Goal: Task Accomplishment & Management: Use online tool/utility

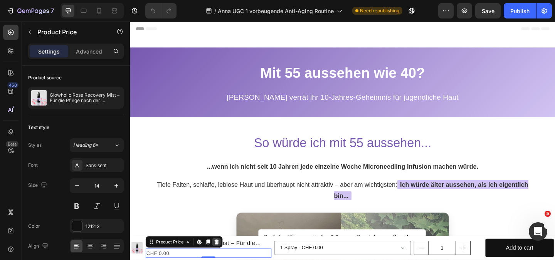
click at [221, 259] on icon at bounding box center [224, 261] width 6 height 6
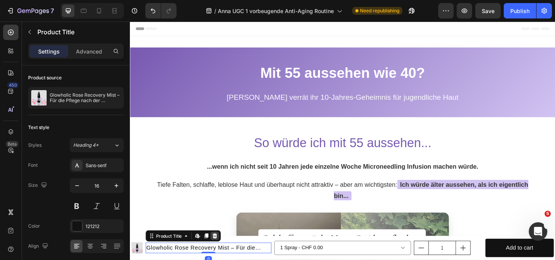
click at [221, 257] on icon at bounding box center [222, 254] width 5 height 5
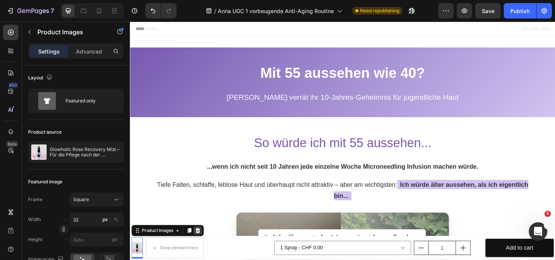
click at [202, 252] on icon at bounding box center [203, 249] width 6 height 6
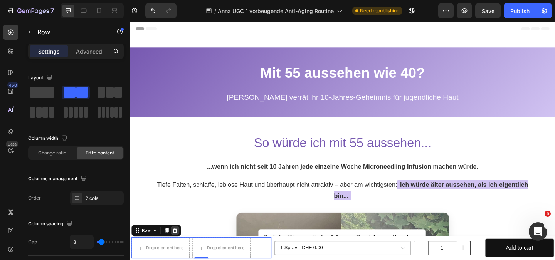
click at [183, 249] on div at bounding box center [178, 248] width 9 height 9
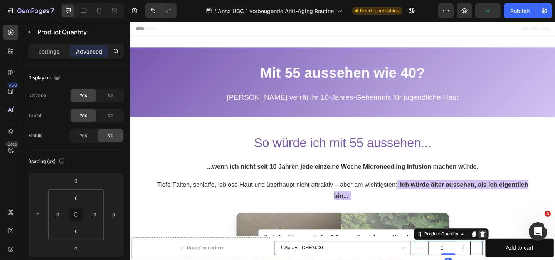
click at [511, 255] on icon at bounding box center [513, 252] width 5 height 5
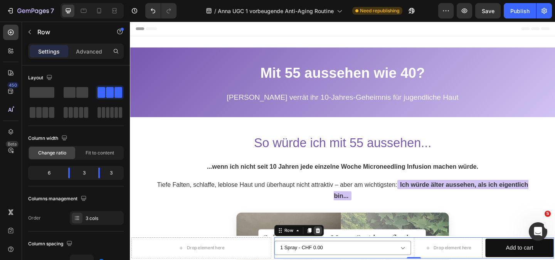
click at [332, 249] on icon at bounding box center [334, 248] width 5 height 5
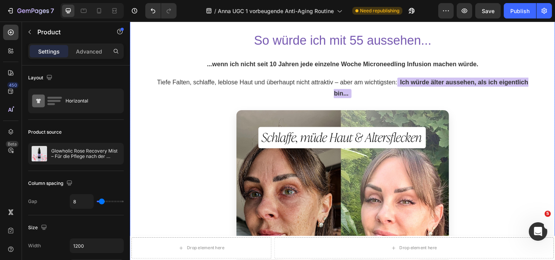
scroll to position [116, 0]
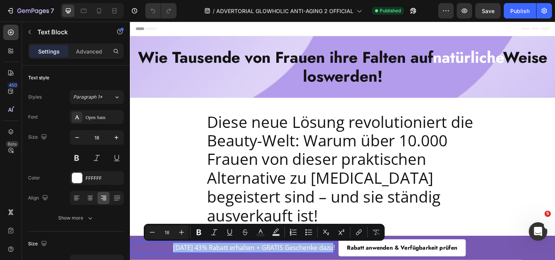
copy p "[DATE] 43% Rabatt erhalten + GRATIS Geschenke dazu!"
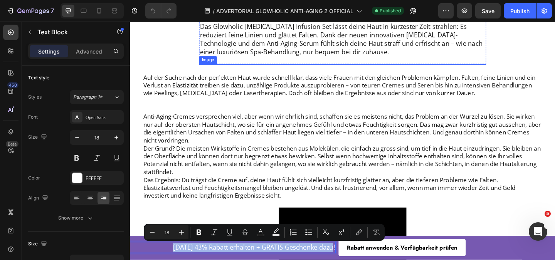
scroll to position [347, 0]
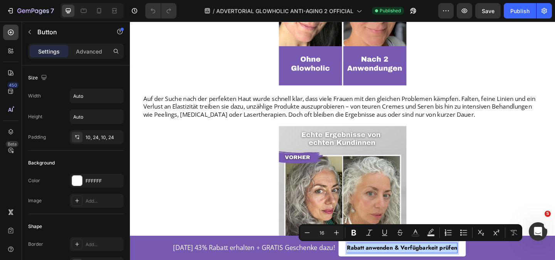
copy p "Rabatt anwenden & Verfügbarkeit prüfen"
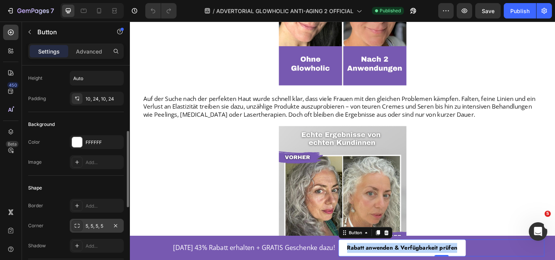
scroll to position [77, 0]
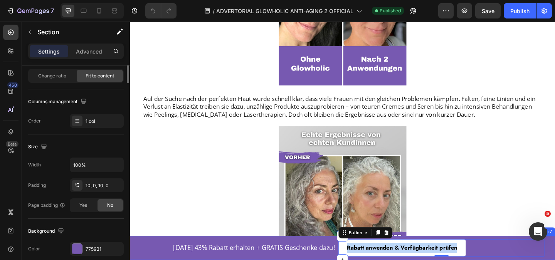
scroll to position [0, 0]
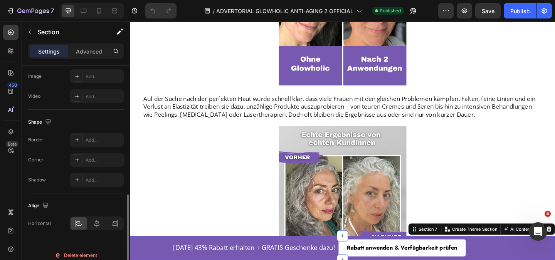
scroll to position [277, 0]
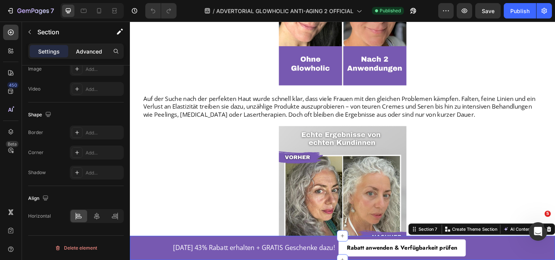
click at [88, 54] on p "Advanced" at bounding box center [89, 51] width 26 height 8
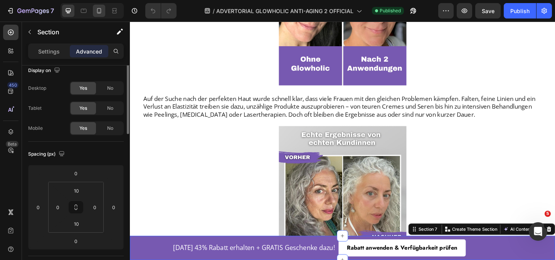
scroll to position [0, 0]
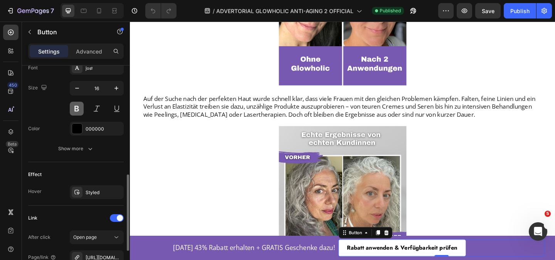
scroll to position [231, 0]
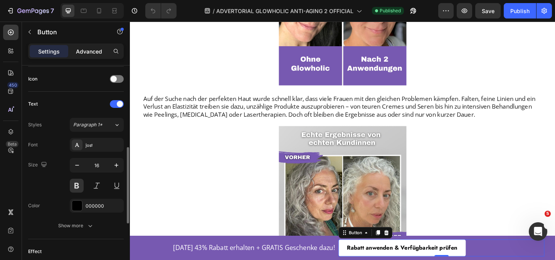
click at [87, 51] on p "Advanced" at bounding box center [89, 51] width 26 height 8
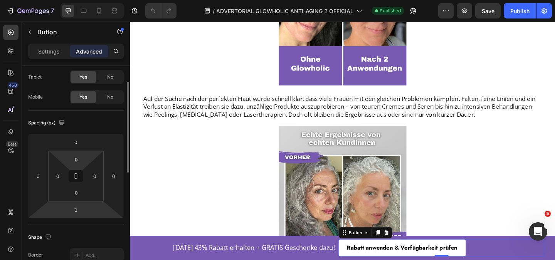
scroll to position [0, 0]
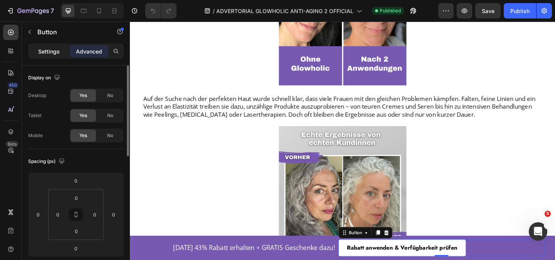
drag, startPoint x: 53, startPoint y: 48, endPoint x: 78, endPoint y: 80, distance: 40.6
click at [52, 48] on p "Settings" at bounding box center [49, 51] width 22 height 8
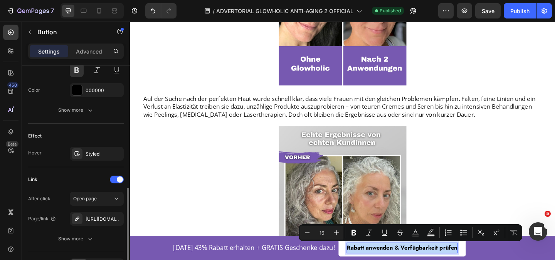
scroll to position [396, 0]
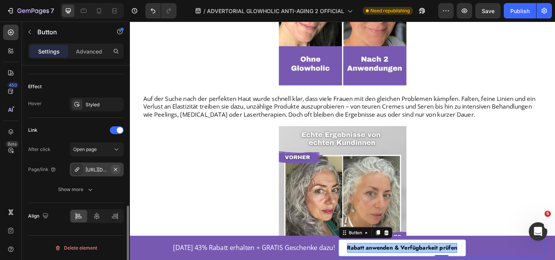
click at [111, 170] on button "button" at bounding box center [115, 169] width 9 height 9
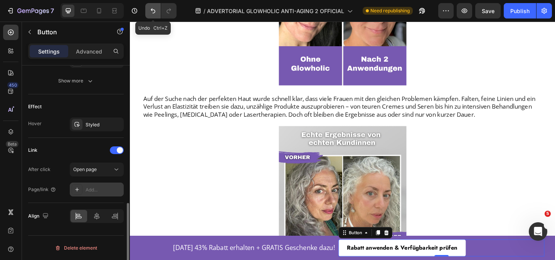
click at [151, 12] on icon "Undo/Redo" at bounding box center [153, 11] width 8 height 8
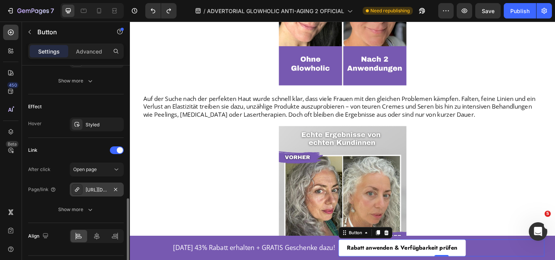
click at [96, 191] on div "https://glowholic.ch/anti-falten-starter-set-glowholic-microneedling-infusion?v…" at bounding box center [97, 190] width 22 height 7
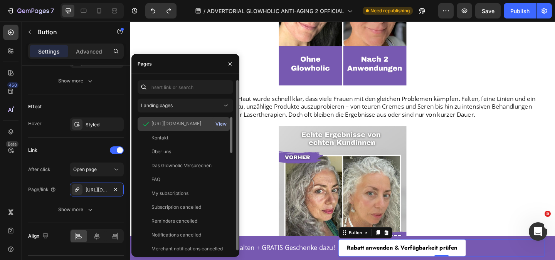
click at [218, 123] on div "View" at bounding box center [221, 124] width 11 height 7
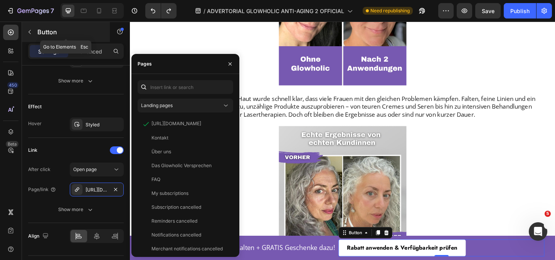
click at [89, 29] on p "Button" at bounding box center [70, 31] width 66 height 9
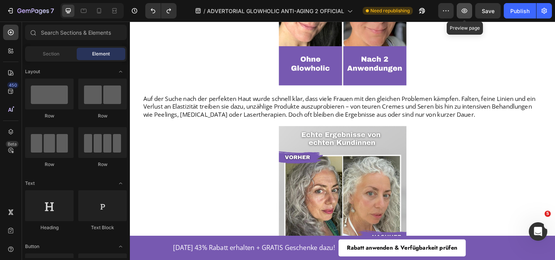
click at [466, 11] on icon "button" at bounding box center [465, 11] width 8 height 8
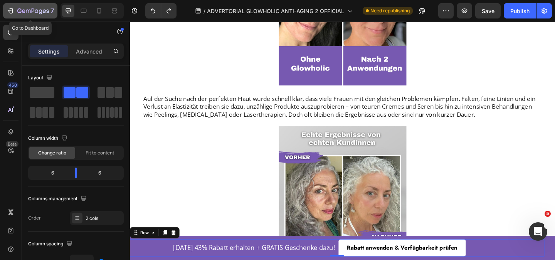
click at [12, 9] on icon "button" at bounding box center [11, 10] width 3 height 5
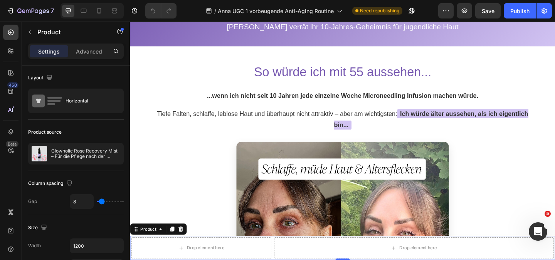
click at [188, 251] on div at bounding box center [184, 247] width 9 height 9
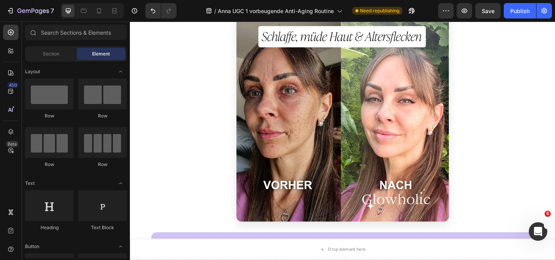
scroll to position [366, 0]
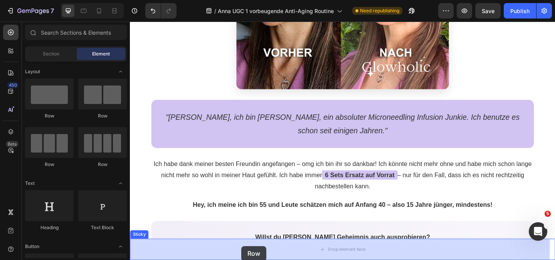
drag, startPoint x: 179, startPoint y: 128, endPoint x: 249, endPoint y: 271, distance: 159.1
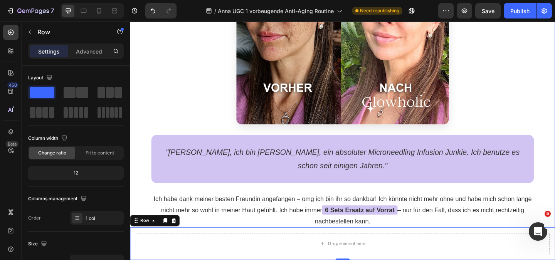
scroll to position [327, 0]
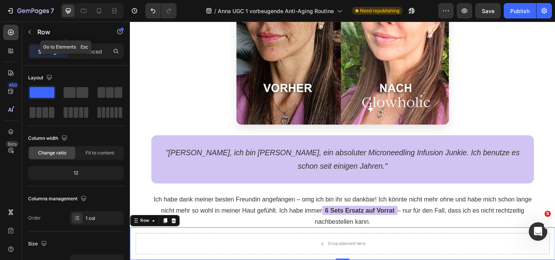
click at [34, 30] on button "button" at bounding box center [30, 32] width 12 height 12
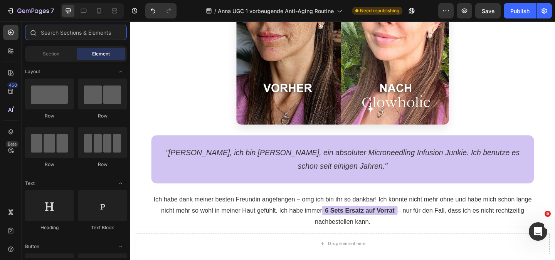
click at [52, 34] on input "text" at bounding box center [76, 32] width 102 height 15
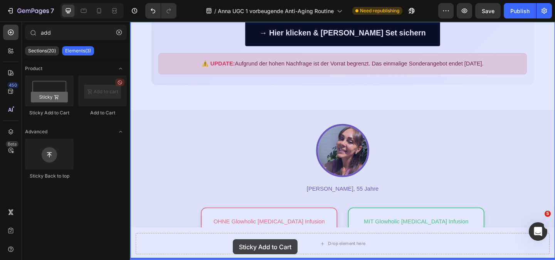
drag, startPoint x: 176, startPoint y: 111, endPoint x: 242, endPoint y: 259, distance: 162.1
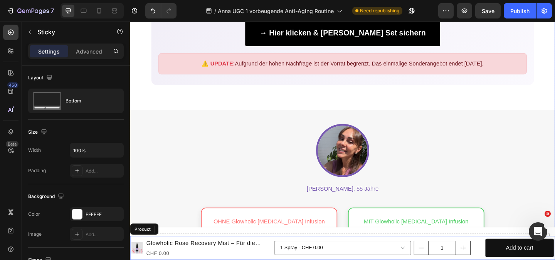
scroll to position [736, 0]
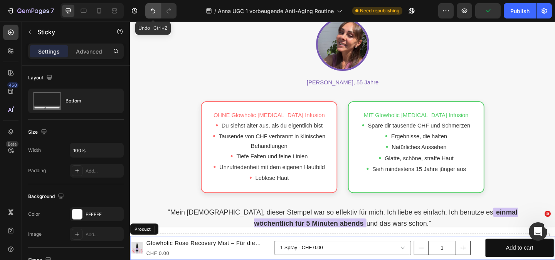
click at [152, 10] on icon "Undo/Redo" at bounding box center [153, 10] width 5 height 5
click at [153, 12] on icon "Undo/Redo" at bounding box center [153, 11] width 8 height 8
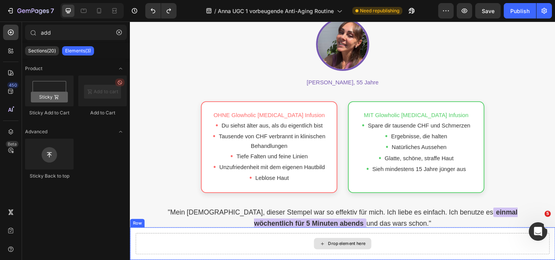
click at [258, 260] on div "Drop element here" at bounding box center [361, 263] width 450 height 23
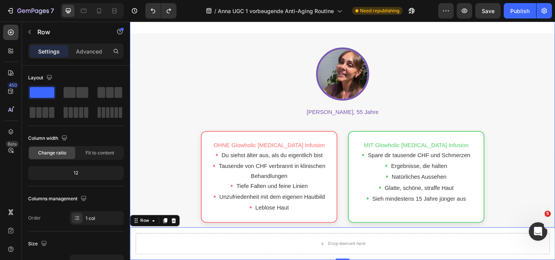
scroll to position [581, 0]
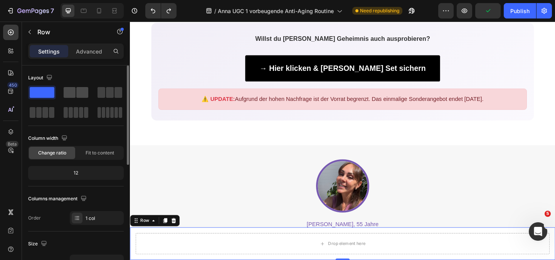
click at [73, 92] on span at bounding box center [70, 92] width 12 height 11
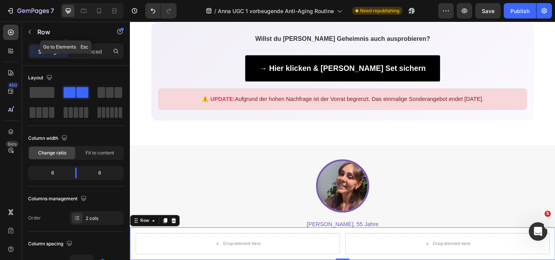
click at [32, 30] on button "button" at bounding box center [30, 32] width 12 height 12
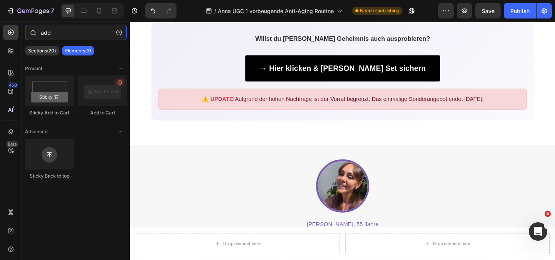
click at [69, 37] on input "add" at bounding box center [76, 32] width 102 height 15
click at [30, 31] on div "add" at bounding box center [76, 34] width 108 height 19
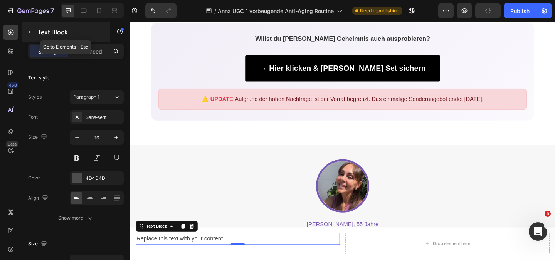
click at [31, 30] on icon "button" at bounding box center [30, 32] width 6 height 6
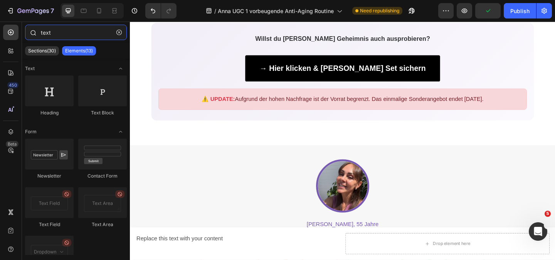
click at [51, 39] on input "text" at bounding box center [76, 32] width 102 height 15
click at [54, 32] on input "text" at bounding box center [76, 32] width 102 height 15
click at [44, 30] on input "text" at bounding box center [76, 32] width 102 height 15
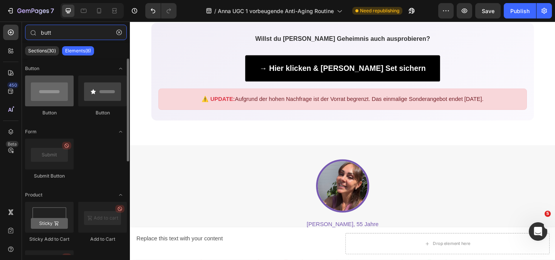
type input "butt"
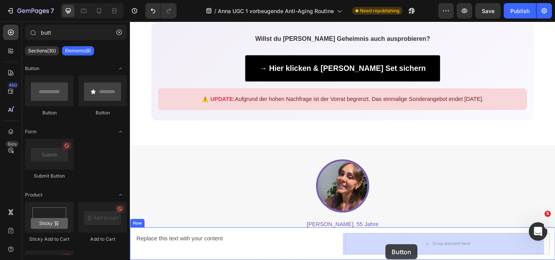
drag, startPoint x: 183, startPoint y: 120, endPoint x: 411, endPoint y: 270, distance: 273.1
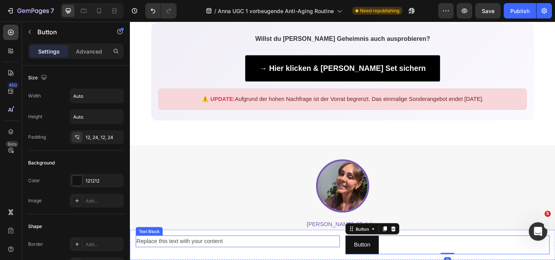
click at [191, 259] on div "Replace this text with your content" at bounding box center [247, 260] width 222 height 13
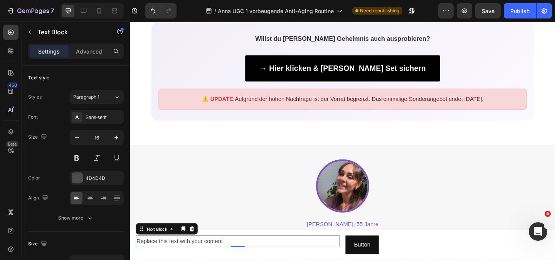
click at [184, 258] on div "Replace this text with your content" at bounding box center [247, 260] width 222 height 13
click at [183, 258] on p "Replace this text with your content" at bounding box center [247, 260] width 221 height 11
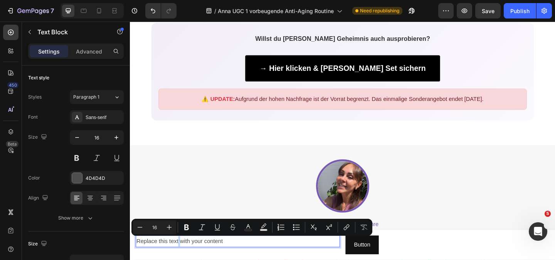
click at [182, 258] on p "Replace this text with your content" at bounding box center [247, 260] width 221 height 11
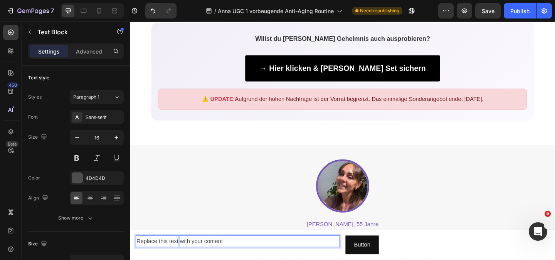
click at [182, 258] on p "Replace this text with your content" at bounding box center [247, 260] width 221 height 11
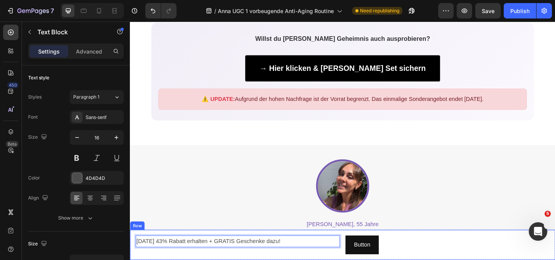
click at [153, 260] on div "Heute 43% Rabatt erhalten + GRATIS Geschenke dazu! Text Block 0" at bounding box center [247, 264] width 222 height 20
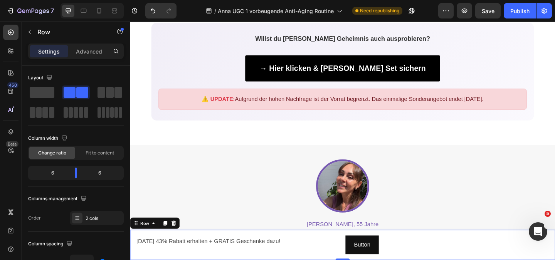
click at [168, 260] on div "Heute 43% Rabatt erhalten + GRATIS Geschenke dazu! Text Block Button Button Row…" at bounding box center [361, 264] width 463 height 33
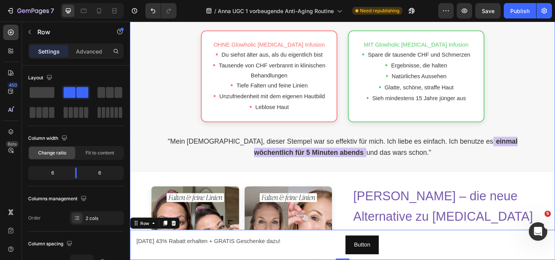
scroll to position [967, 0]
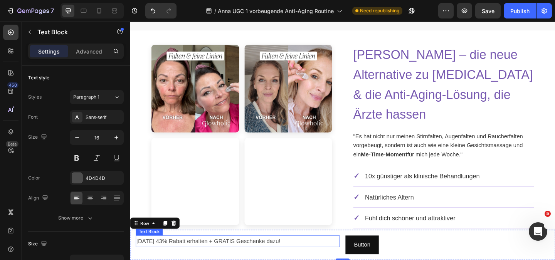
click at [173, 260] on p "[DATE] 43% Rabatt erhalten + GRATIS Geschenke dazu!" at bounding box center [247, 260] width 221 height 11
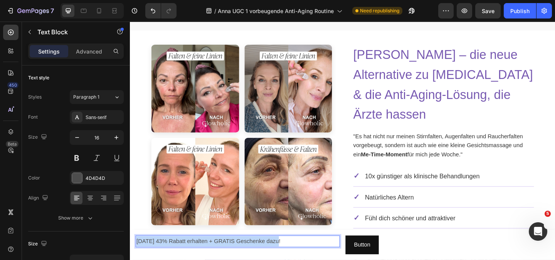
click at [173, 260] on p "[DATE] 43% Rabatt erhalten + GRATIS Geschenke dazu!" at bounding box center [247, 260] width 221 height 11
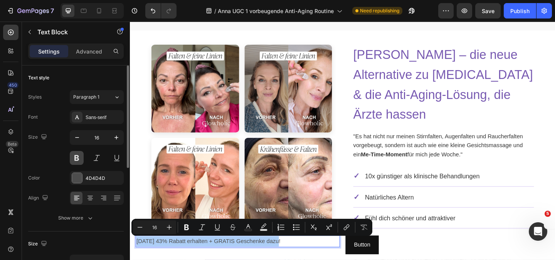
click at [81, 160] on button at bounding box center [77, 158] width 14 height 14
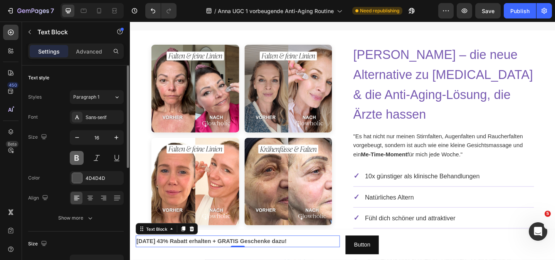
click at [78, 158] on button at bounding box center [77, 158] width 14 height 14
click at [91, 201] on icon at bounding box center [90, 198] width 8 height 8
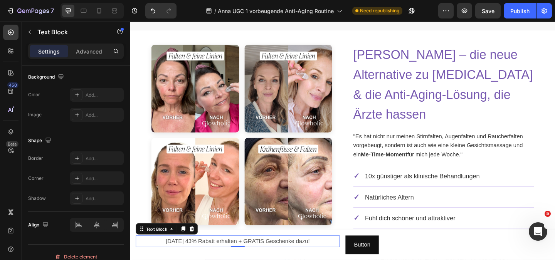
scroll to position [154, 0]
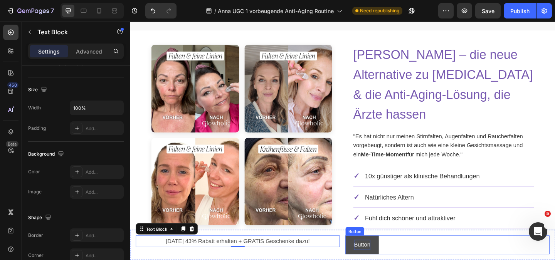
click at [374, 260] on p "Button" at bounding box center [383, 264] width 18 height 11
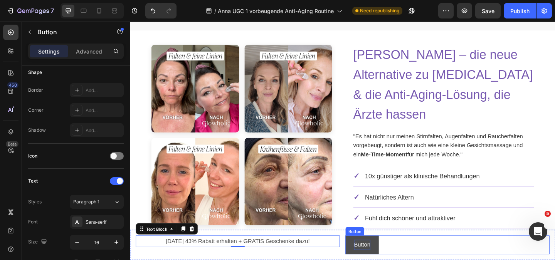
scroll to position [0, 0]
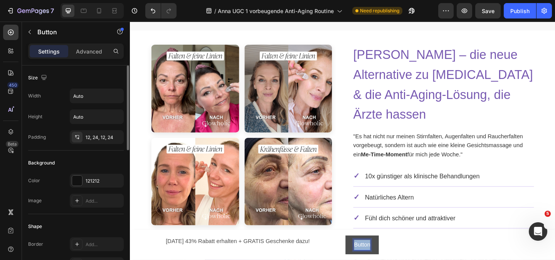
click at [374, 260] on p "Button" at bounding box center [383, 264] width 18 height 11
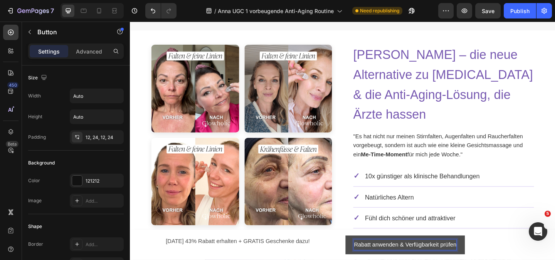
click at [527, 260] on div "Rabatt anwenden & Verfügbarkeit prüfen Button 0" at bounding box center [475, 264] width 222 height 20
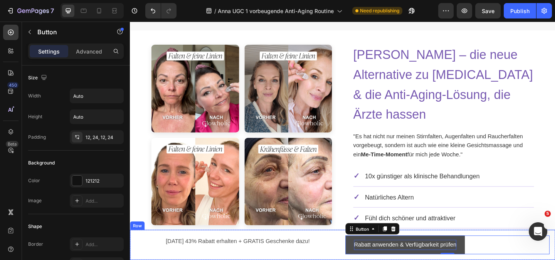
click at [322, 260] on div "Heute 43% Rabatt erhalten + GRATIS Geschenke dazu! Text Block Rabatt anwenden &…" at bounding box center [361, 264] width 463 height 33
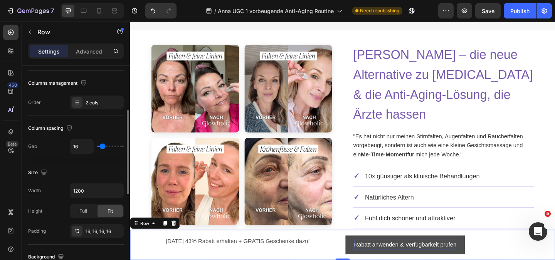
scroll to position [193, 0]
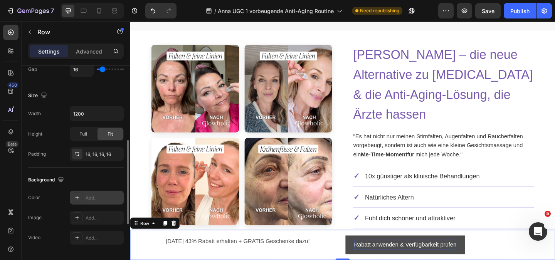
click at [76, 196] on icon at bounding box center [77, 198] width 6 height 6
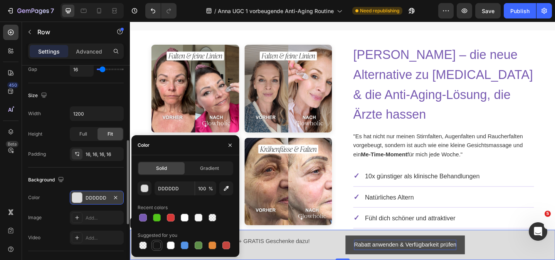
click at [156, 244] on div at bounding box center [157, 246] width 8 height 8
type input "151515"
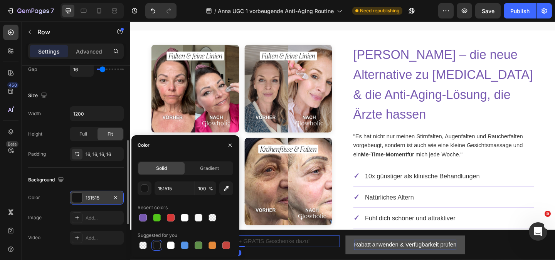
click at [291, 260] on p "[DATE] 43% Rabatt erhalten + GRATIS Geschenke dazu!" at bounding box center [247, 260] width 221 height 11
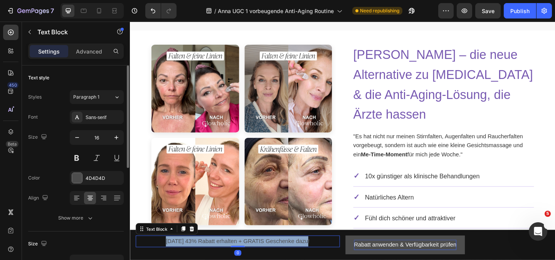
click at [291, 260] on p "[DATE] 43% Rabatt erhalten + GRATIS Geschenke dazu!" at bounding box center [247, 260] width 221 height 11
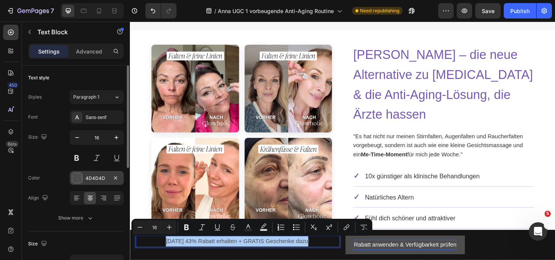
click at [76, 177] on div at bounding box center [77, 178] width 10 height 10
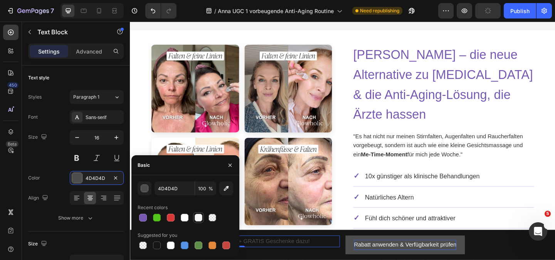
click at [201, 220] on div at bounding box center [199, 218] width 8 height 8
click at [189, 219] on div at bounding box center [184, 217] width 11 height 11
type input "FFFFFF"
click at [184, 217] on div at bounding box center [185, 218] width 8 height 8
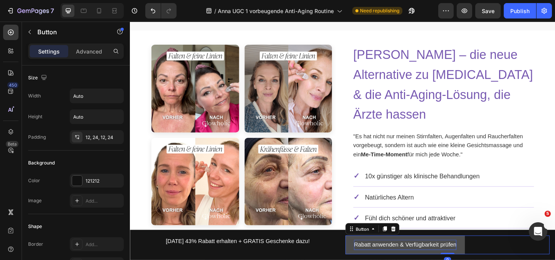
click at [546, 260] on div "Rabatt anwenden & Verfügbarkeit prüfen Button 0" at bounding box center [475, 264] width 222 height 20
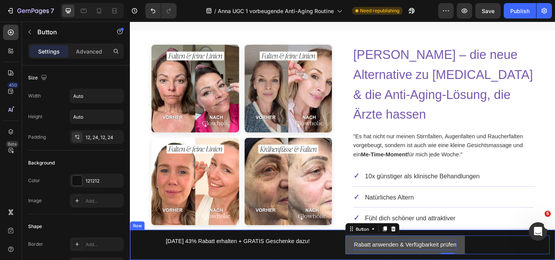
click at [137, 260] on div "Heute 43% Rabatt erhalten + GRATIS Geschenke dazu! Text Block" at bounding box center [247, 264] width 222 height 20
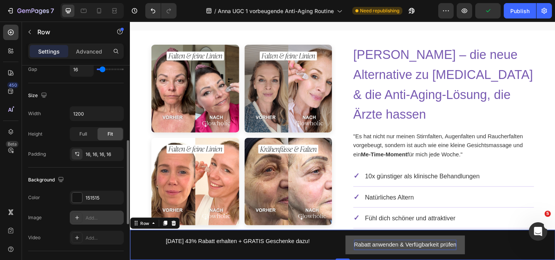
scroll to position [231, 0]
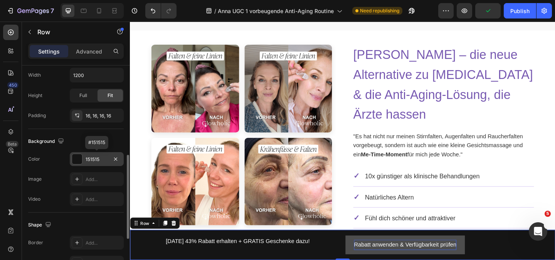
click at [76, 160] on div at bounding box center [77, 159] width 10 height 10
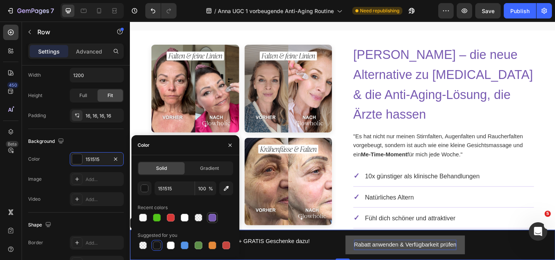
click at [212, 217] on div at bounding box center [213, 218] width 8 height 8
type input "7759B1"
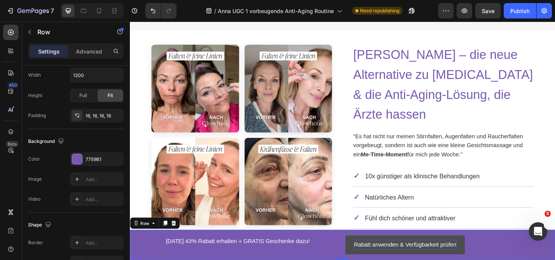
click at [312, 260] on div "Heute 43% Rabatt erhalten + GRATIS Geschenke dazu! Text Block" at bounding box center [247, 264] width 222 height 20
click at [370, 257] on button "Rabatt anwenden & Verfügbarkeit prüfen" at bounding box center [429, 264] width 130 height 20
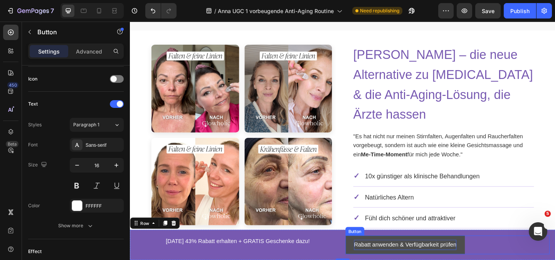
scroll to position [0, 0]
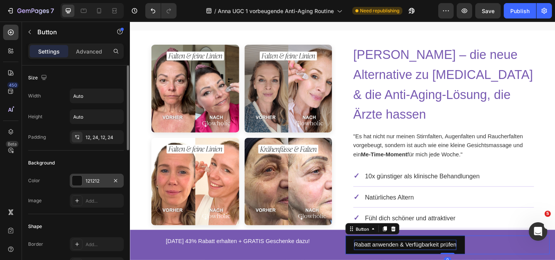
click at [84, 181] on div "121212" at bounding box center [97, 181] width 54 height 14
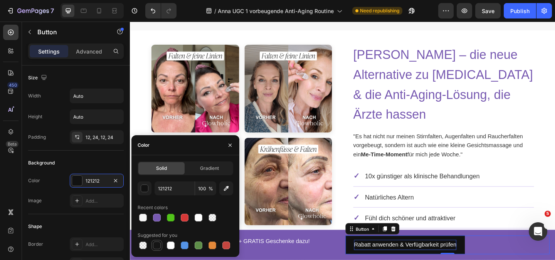
click at [158, 245] on div at bounding box center [157, 246] width 8 height 8
click at [145, 188] on div "button" at bounding box center [145, 189] width 8 height 8
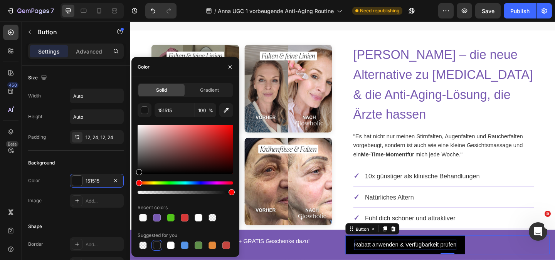
drag, startPoint x: 138, startPoint y: 172, endPoint x: 135, endPoint y: 178, distance: 6.9
click at [135, 178] on div "Solid Gradient 151515 100 % Recent colors Suggested for you" at bounding box center [185, 167] width 108 height 168
type input "000000"
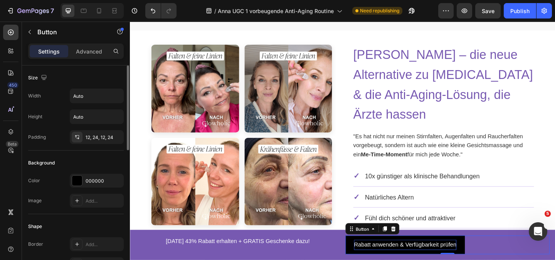
click at [77, 158] on div "Background" at bounding box center [76, 163] width 96 height 12
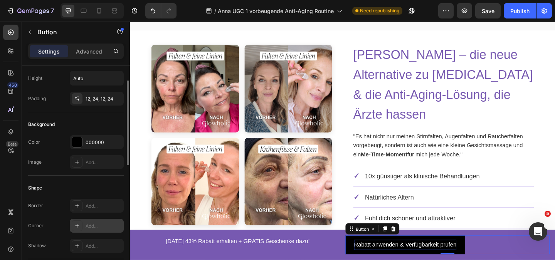
click at [93, 225] on div "Add..." at bounding box center [104, 226] width 36 height 7
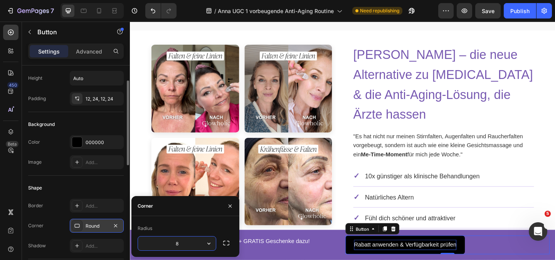
type input "5"
click at [527, 260] on div "Rabatt anwenden & Verfügbarkeit prüfen Button 0" at bounding box center [475, 264] width 222 height 20
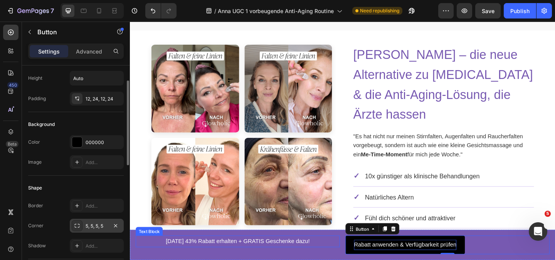
click at [264, 260] on p "[DATE] 43% Rabatt erhalten + GRATIS Geschenke dazu!" at bounding box center [247, 260] width 221 height 11
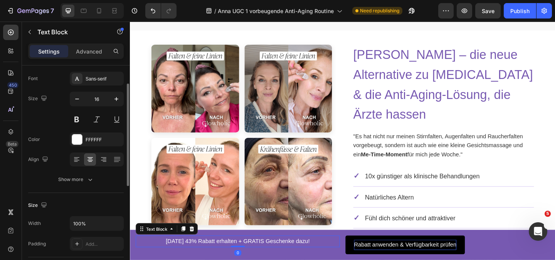
scroll to position [0, 0]
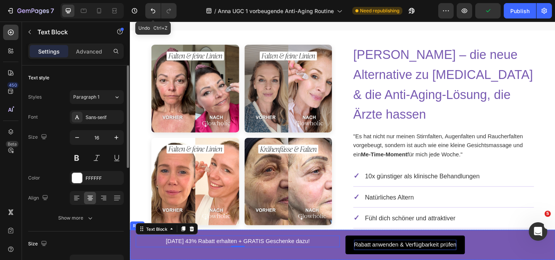
click at [143, 260] on div "Heute 43% Rabatt erhalten + GRATIS Geschenke dazu! Text Block 0" at bounding box center [247, 264] width 222 height 20
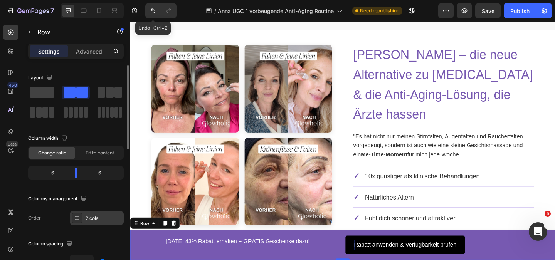
click at [99, 223] on div "2 cols" at bounding box center [97, 218] width 54 height 14
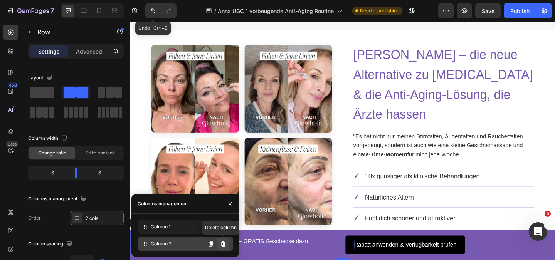
click at [222, 246] on icon at bounding box center [223, 244] width 6 height 6
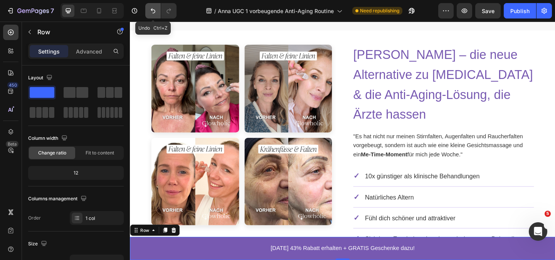
click at [151, 11] on icon "Undo/Redo" at bounding box center [153, 11] width 8 height 8
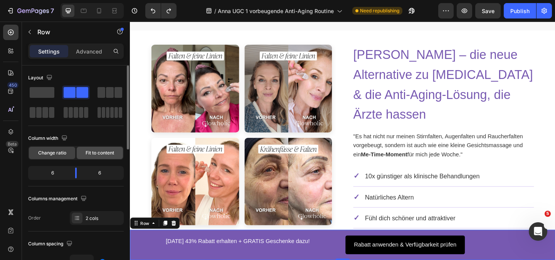
click at [99, 155] on span "Fit to content" at bounding box center [100, 153] width 29 height 7
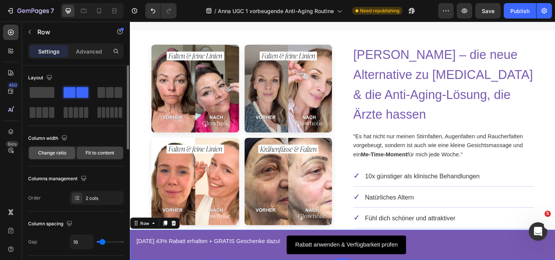
click at [58, 155] on span "Change ratio" at bounding box center [52, 153] width 28 height 7
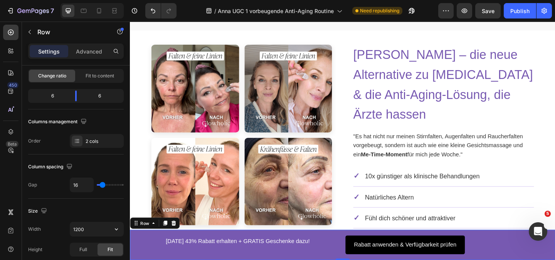
scroll to position [116, 0]
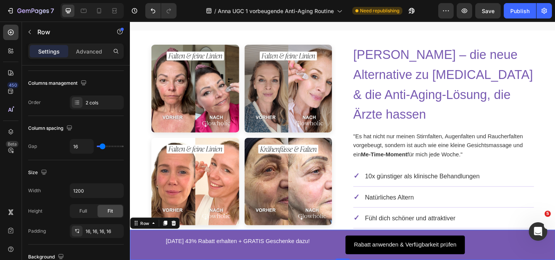
type input "8"
type input "7"
type input "6"
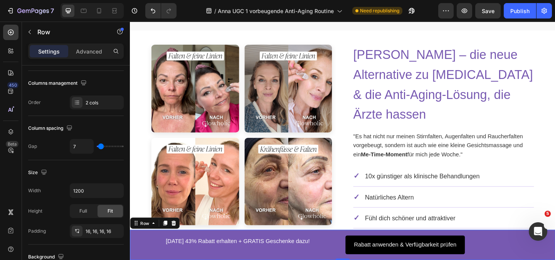
type input "6"
type input "3"
type input "2"
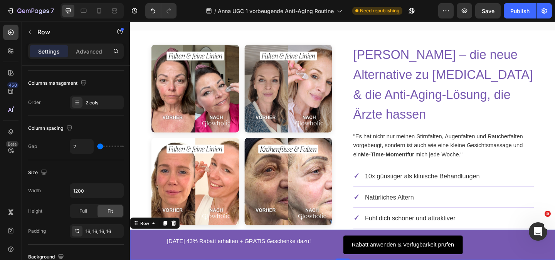
type input "1"
type input "0"
drag, startPoint x: 101, startPoint y: 148, endPoint x: 92, endPoint y: 145, distance: 10.0
type input "0"
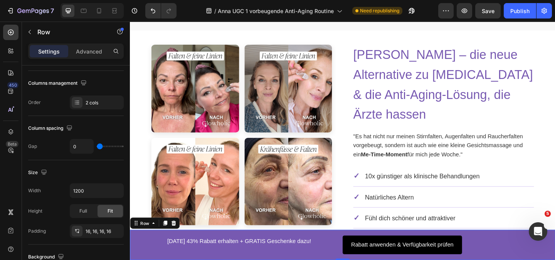
click at [97, 146] on input "range" at bounding box center [110, 147] width 27 height 2
click at [81, 211] on span "Full" at bounding box center [83, 211] width 8 height 7
click at [104, 214] on div "Fit" at bounding box center [110, 211] width 25 height 12
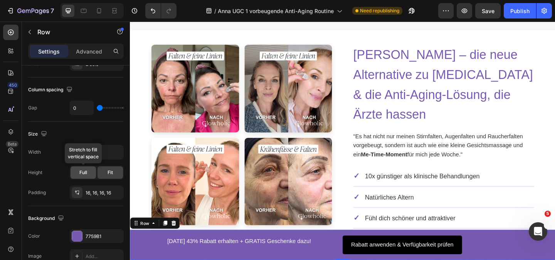
click at [83, 174] on span "Full" at bounding box center [83, 172] width 8 height 7
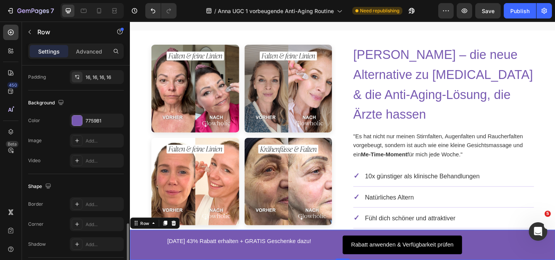
scroll to position [342, 0]
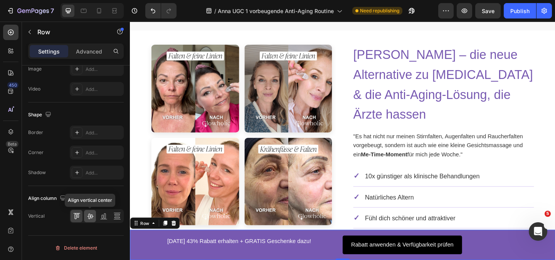
click at [92, 219] on icon at bounding box center [90, 216] width 8 height 8
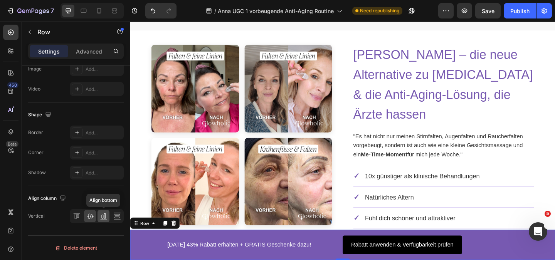
click at [103, 218] on icon at bounding box center [102, 217] width 2 height 4
click at [88, 217] on icon at bounding box center [90, 216] width 6 height 5
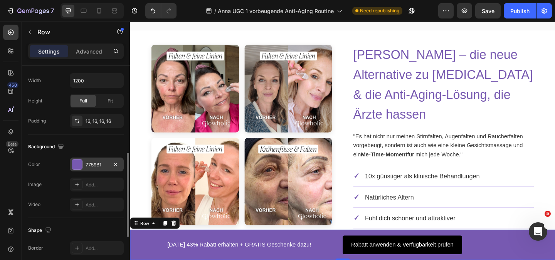
scroll to position [187, 0]
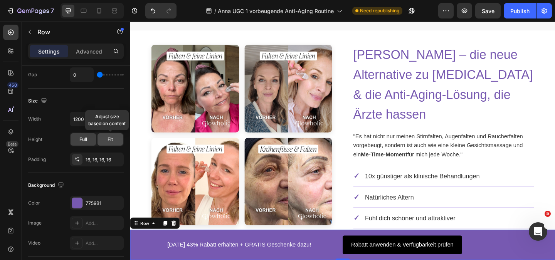
click at [112, 140] on span "Fit" at bounding box center [110, 139] width 5 height 7
click at [89, 140] on div "Full" at bounding box center [83, 139] width 25 height 12
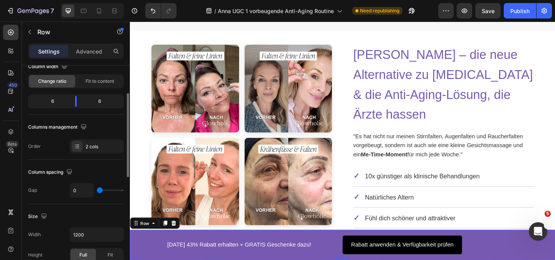
scroll to position [0, 0]
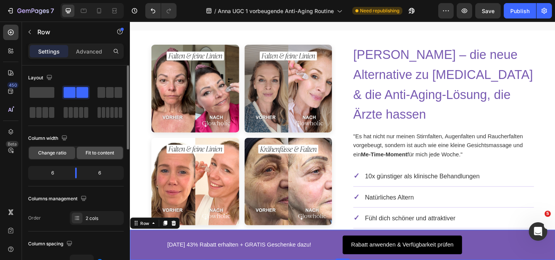
click at [91, 155] on span "Fit to content" at bounding box center [100, 153] width 29 height 7
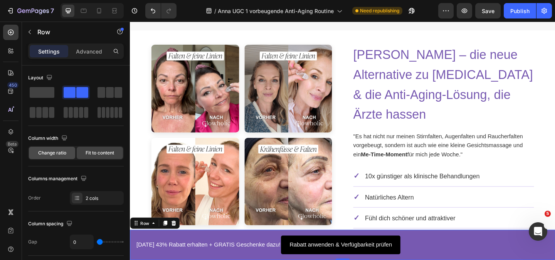
click at [53, 147] on div "Change ratio" at bounding box center [52, 153] width 46 height 12
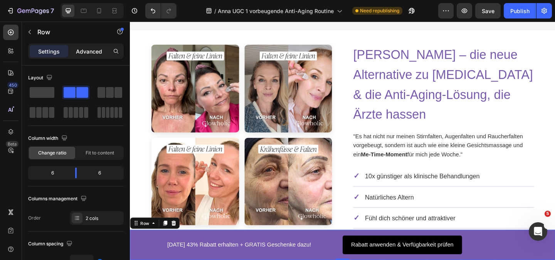
click at [91, 50] on p "Advanced" at bounding box center [89, 51] width 26 height 8
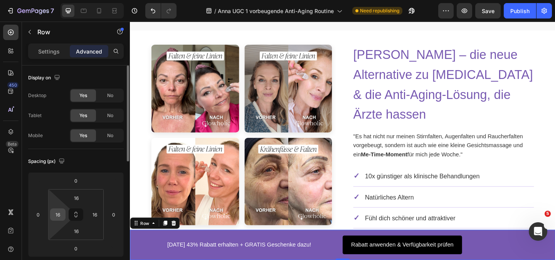
click at [62, 214] on input "16" at bounding box center [58, 215] width 12 height 12
type input "0"
click at [98, 213] on input "16" at bounding box center [95, 215] width 12 height 12
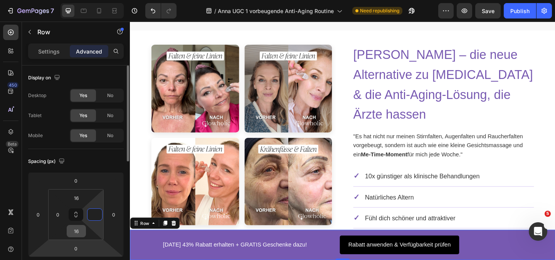
type input "0"
click at [74, 233] on input "16" at bounding box center [76, 232] width 15 height 12
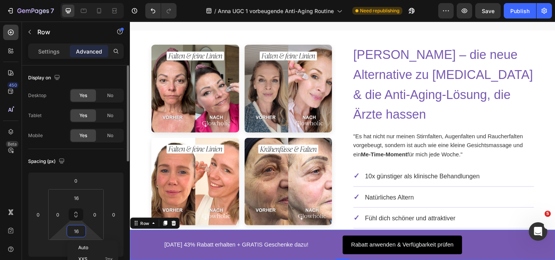
click at [77, 234] on input "16" at bounding box center [76, 232] width 15 height 12
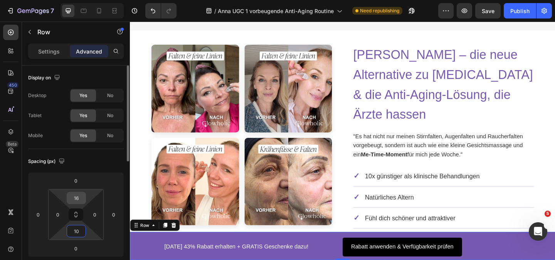
type input "10"
click at [80, 197] on input "16" at bounding box center [76, 198] width 15 height 12
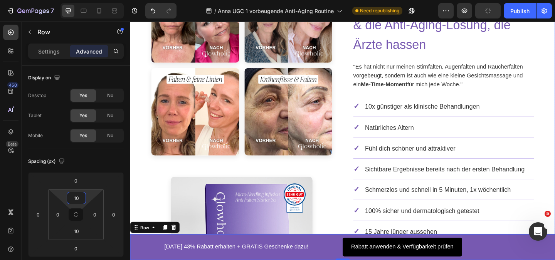
scroll to position [1044, 0]
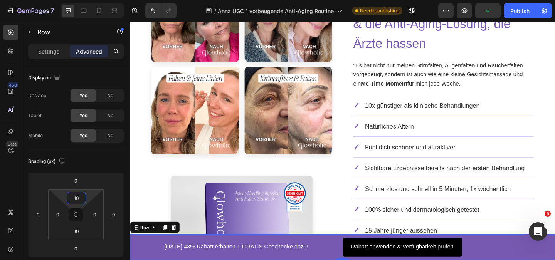
type input "10"
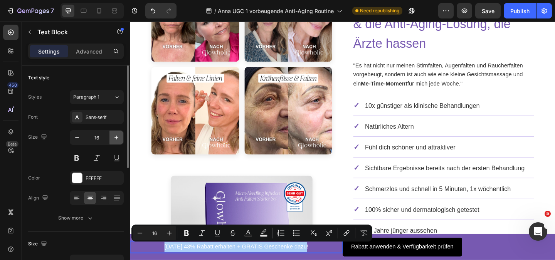
click at [111, 141] on button "button" at bounding box center [116, 138] width 14 height 14
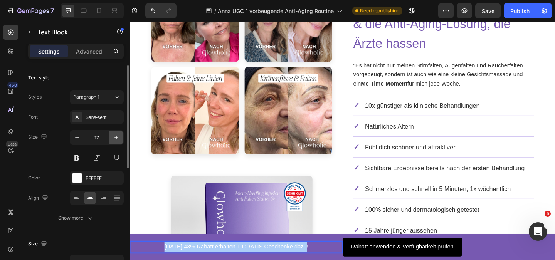
click at [112, 141] on button "button" at bounding box center [116, 138] width 14 height 14
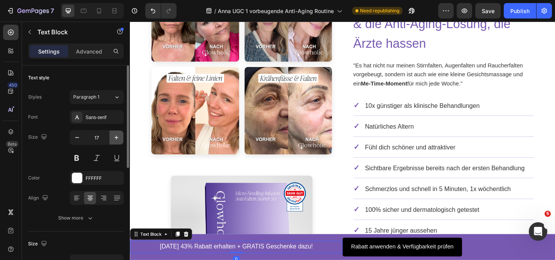
type input "18"
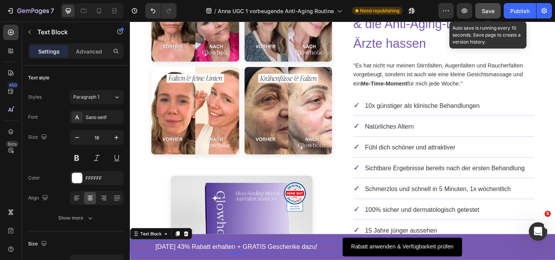
click at [488, 11] on span "Save" at bounding box center [488, 11] width 13 height 7
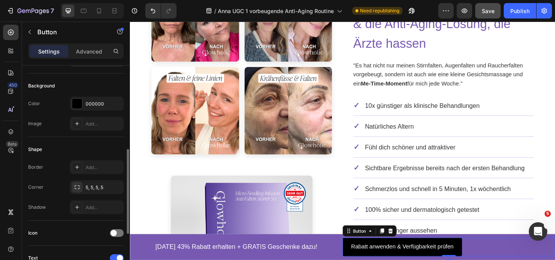
scroll to position [116, 0]
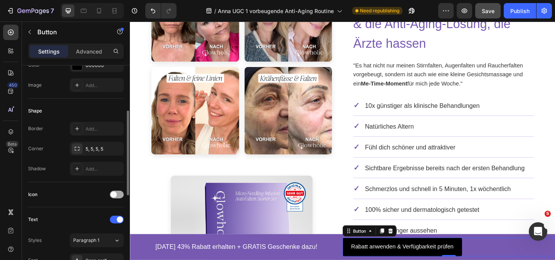
click at [117, 197] on div at bounding box center [117, 195] width 14 height 8
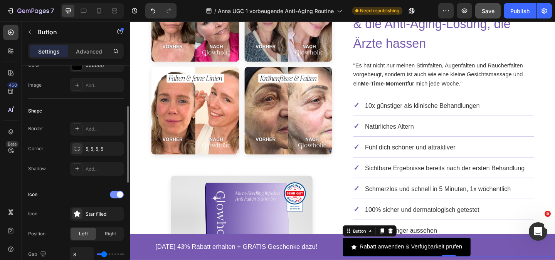
click at [116, 196] on div at bounding box center [117, 195] width 14 height 8
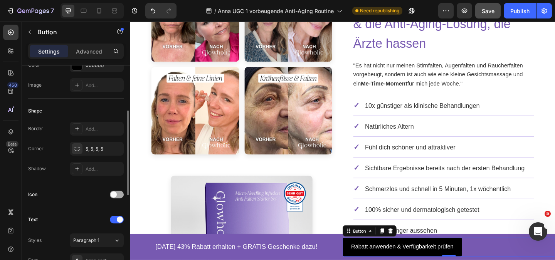
click at [117, 195] on div at bounding box center [117, 195] width 14 height 8
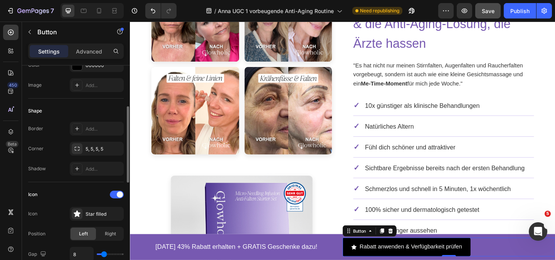
scroll to position [154, 0]
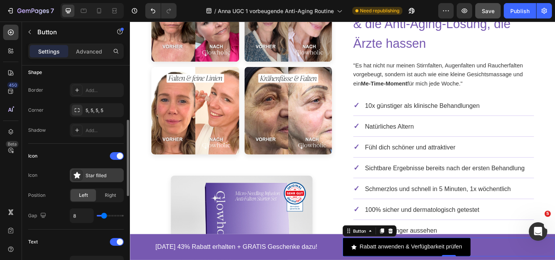
click at [84, 179] on div "Star filled" at bounding box center [97, 175] width 54 height 14
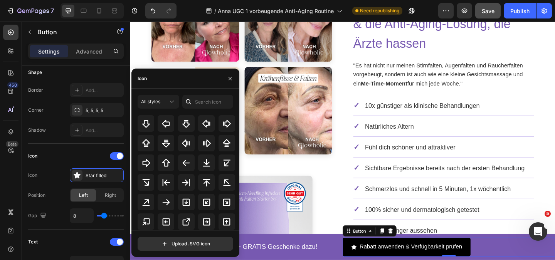
scroll to position [289, 0]
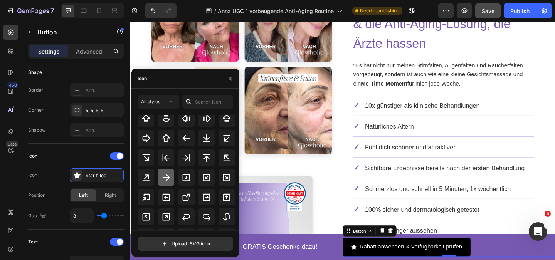
click at [166, 180] on icon at bounding box center [166, 178] width 7 height 6
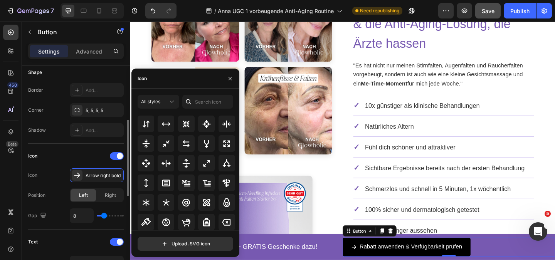
scroll to position [231, 0]
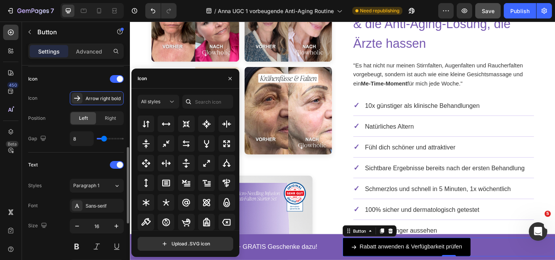
click at [70, 158] on div "Text Styles Paragraph 1 Font Sans-serif Size 16 Color FFFFFF Show more" at bounding box center [76, 227] width 96 height 148
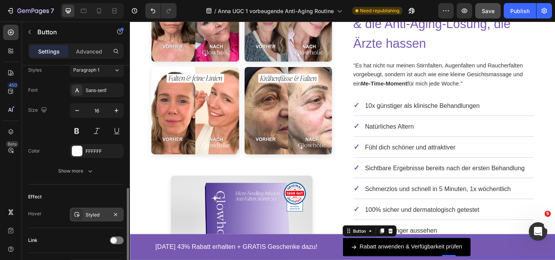
scroll to position [397, 0]
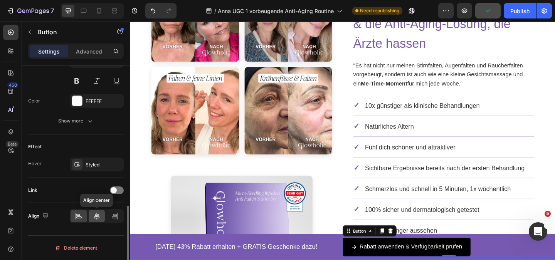
click at [94, 217] on icon at bounding box center [97, 216] width 8 height 8
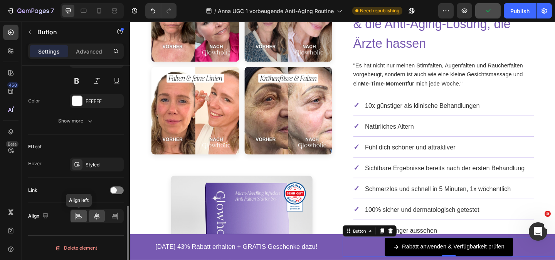
click at [82, 220] on div at bounding box center [79, 216] width 17 height 12
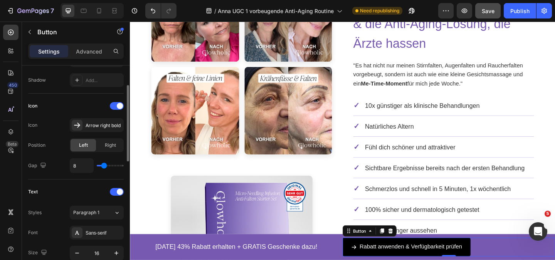
scroll to position [166, 0]
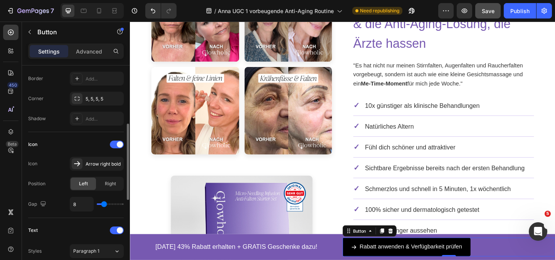
scroll to position [89, 0]
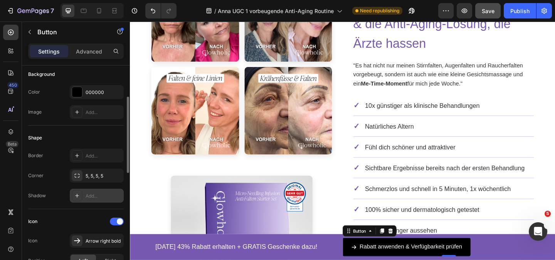
click at [74, 198] on div at bounding box center [77, 195] width 11 height 11
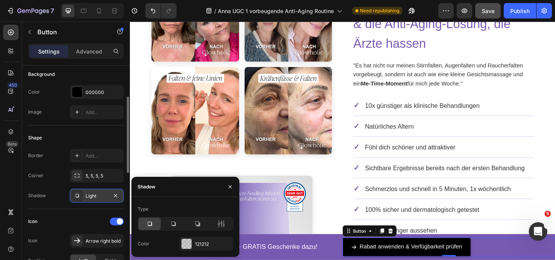
click at [74, 199] on div at bounding box center [77, 195] width 11 height 11
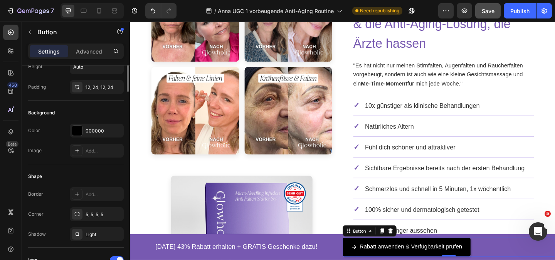
scroll to position [0, 0]
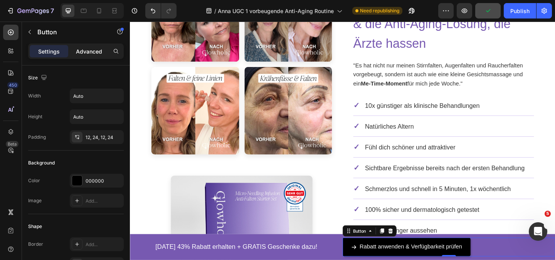
click at [83, 52] on p "Advanced" at bounding box center [89, 51] width 26 height 8
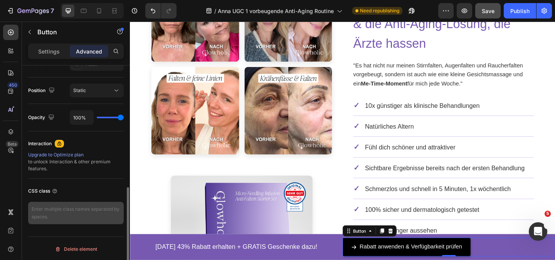
scroll to position [271, 0]
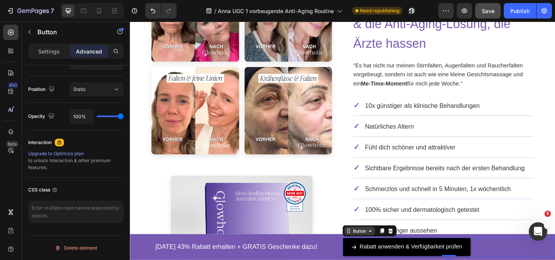
click at [377, 251] on div "Button" at bounding box center [379, 249] width 17 height 7
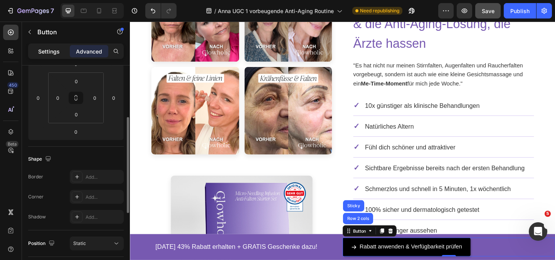
click at [50, 55] on div "Settings" at bounding box center [49, 51] width 39 height 12
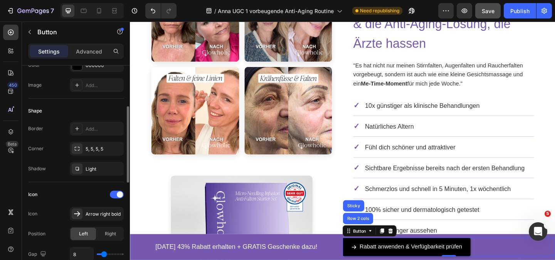
scroll to position [193, 0]
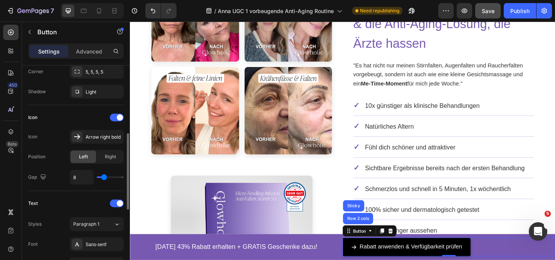
type input "7"
type input "6"
type input "5"
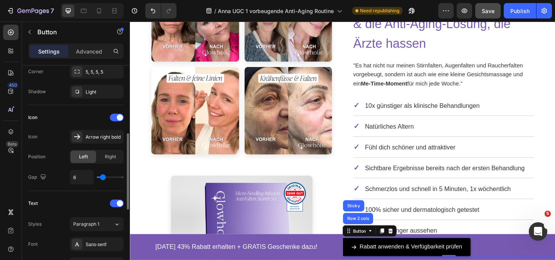
type input "5"
type input "4"
type input "3"
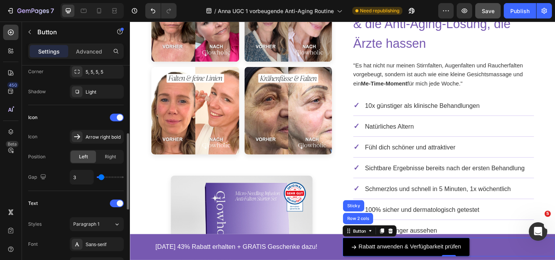
type input "2"
type input "1"
type input "0"
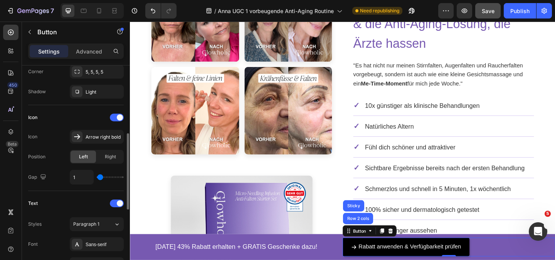
type input "0"
type input "1"
type input "2"
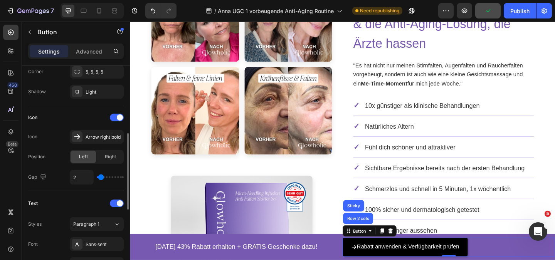
type input "3"
type input "4"
type input "3"
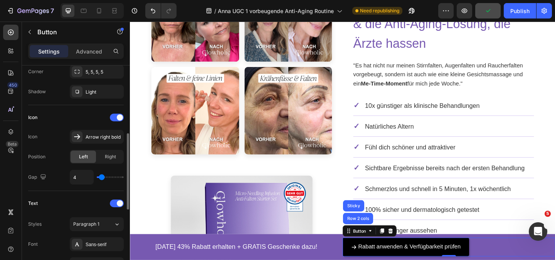
type input "3"
type input "4"
type input "5"
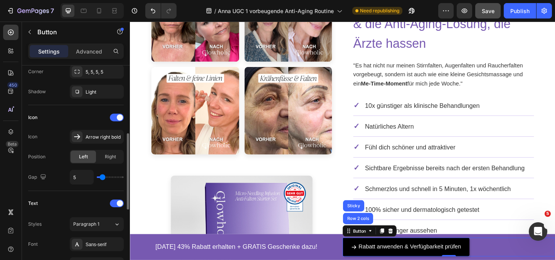
type input "4"
click at [102, 178] on input "range" at bounding box center [110, 178] width 27 height 2
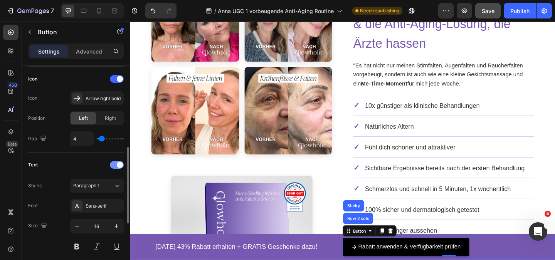
click at [115, 165] on div at bounding box center [117, 165] width 14 height 8
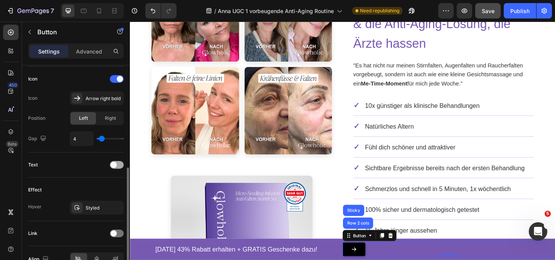
click at [115, 165] on span at bounding box center [114, 165] width 6 height 6
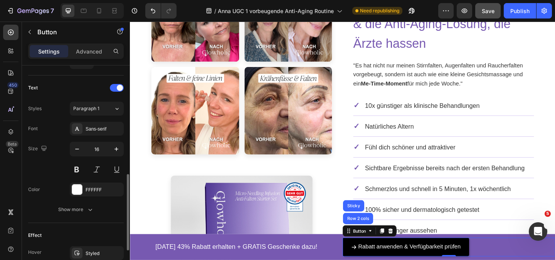
scroll to position [347, 0]
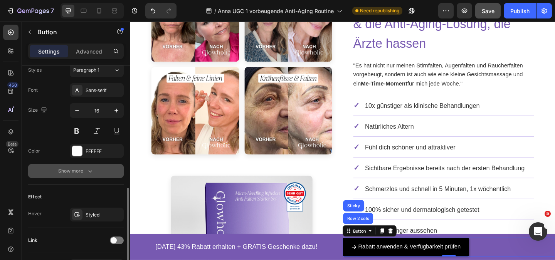
click at [79, 174] on div "Show more" at bounding box center [76, 171] width 36 height 8
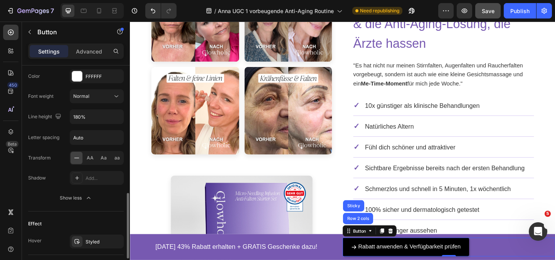
scroll to position [460, 0]
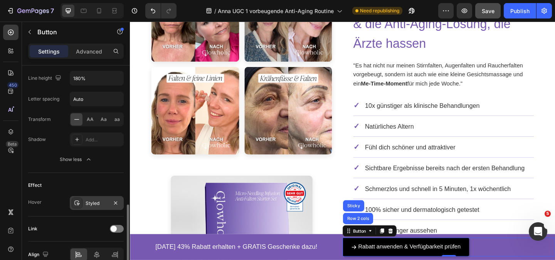
click at [96, 205] on div "Styled" at bounding box center [97, 203] width 22 height 7
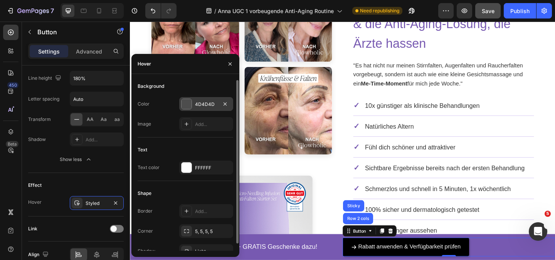
click at [185, 102] on div at bounding box center [187, 104] width 10 height 10
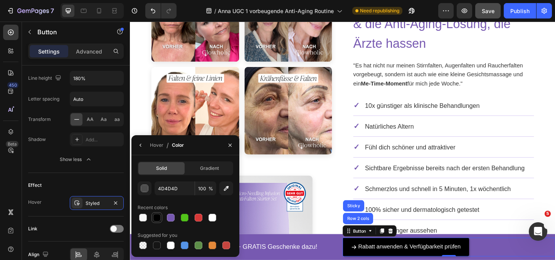
click at [153, 216] on div at bounding box center [157, 218] width 8 height 8
type input "000000"
click at [150, 145] on div "Hover / Color" at bounding box center [159, 145] width 56 height 20
click at [142, 146] on icon "button" at bounding box center [141, 145] width 6 height 6
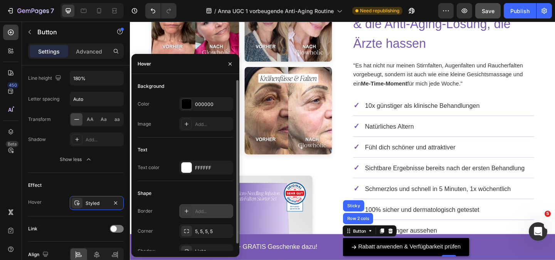
scroll to position [7, 0]
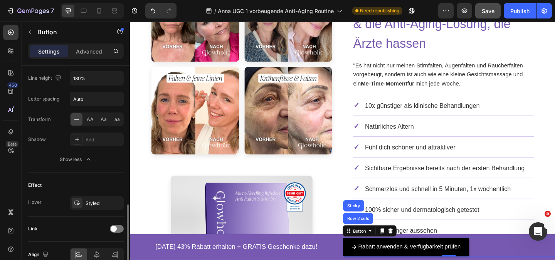
click at [94, 184] on div "Effect" at bounding box center [76, 185] width 96 height 12
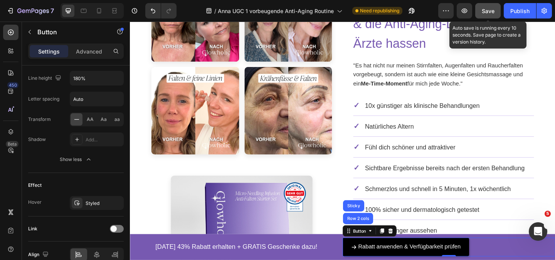
click at [493, 12] on span "Save" at bounding box center [488, 11] width 13 height 7
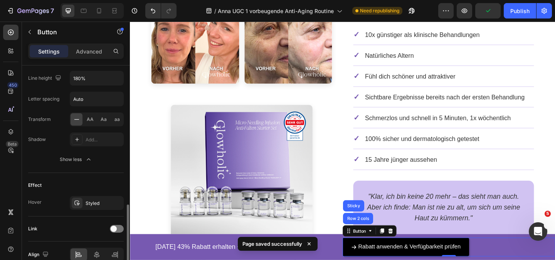
scroll to position [499, 0]
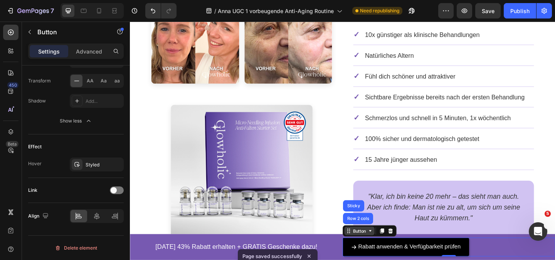
click at [378, 252] on div "Button" at bounding box center [379, 249] width 17 height 7
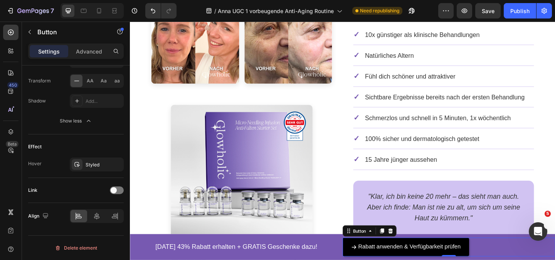
click at [389, 254] on div "Button" at bounding box center [390, 249] width 59 height 12
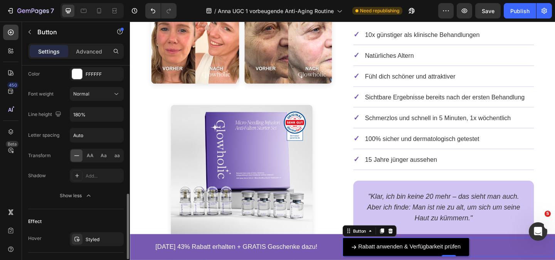
scroll to position [463, 0]
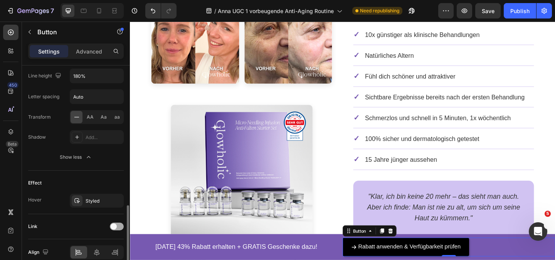
click at [114, 227] on span at bounding box center [114, 227] width 6 height 6
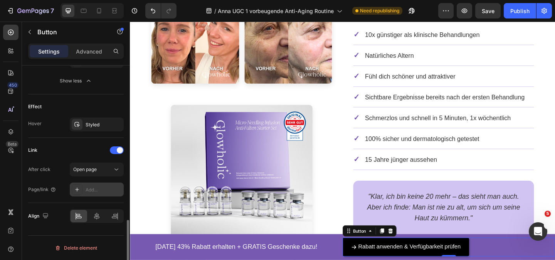
click at [94, 189] on div "Add..." at bounding box center [104, 190] width 36 height 7
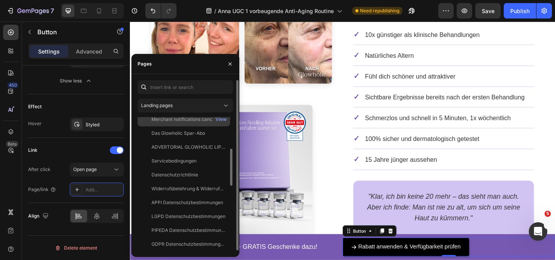
scroll to position [77, 0]
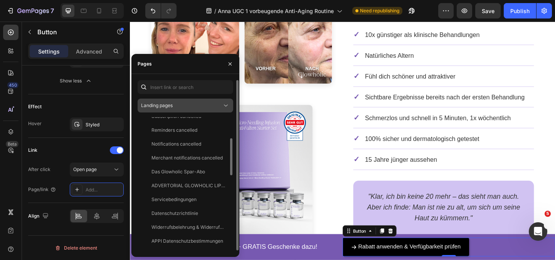
click at [205, 108] on div "Landing pages" at bounding box center [181, 105] width 81 height 7
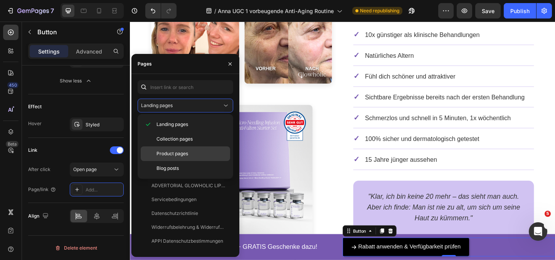
click at [180, 151] on span "Product pages" at bounding box center [173, 153] width 32 height 7
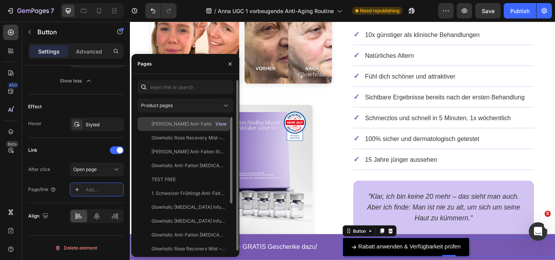
click at [221, 124] on div "View" at bounding box center [221, 124] width 11 height 7
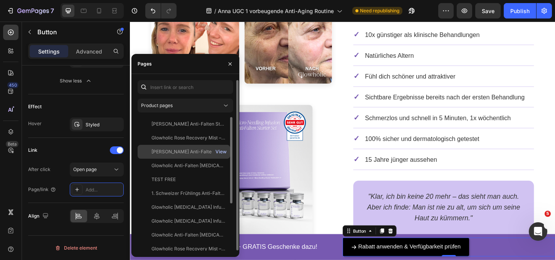
click at [220, 152] on div "View" at bounding box center [221, 151] width 11 height 7
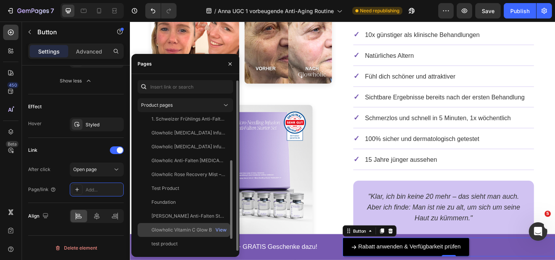
scroll to position [113, 0]
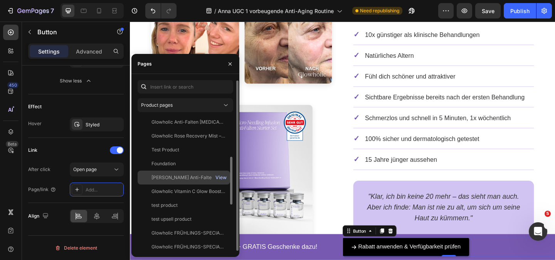
click at [224, 178] on div "View" at bounding box center [221, 177] width 11 height 7
click at [219, 177] on div "View" at bounding box center [221, 177] width 11 height 7
click at [188, 175] on div "[PERSON_NAME] Anti-Falten Starter Set - Glowholic [MEDICAL_DATA] Infusion" at bounding box center [189, 177] width 74 height 7
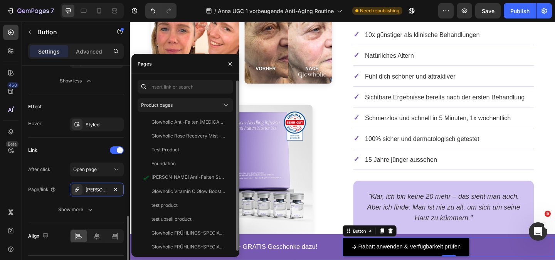
click at [64, 150] on div "Link" at bounding box center [76, 150] width 96 height 12
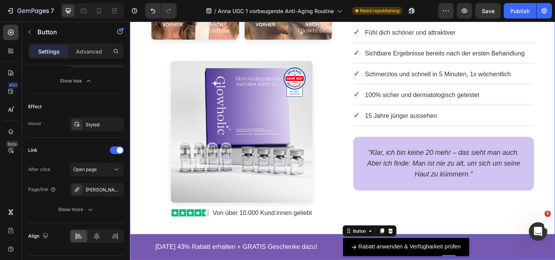
scroll to position [1237, 0]
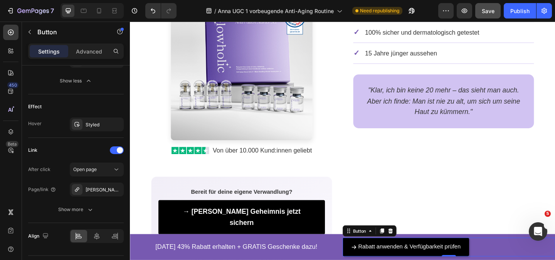
click at [483, 8] on span "Save" at bounding box center [488, 11] width 13 height 7
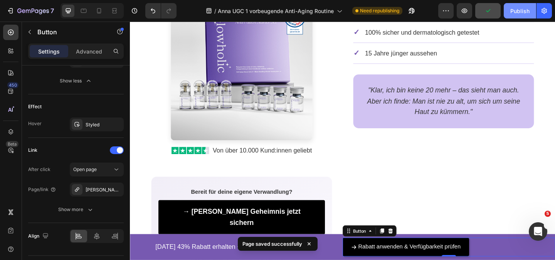
click at [521, 13] on div "Publish" at bounding box center [519, 11] width 19 height 8
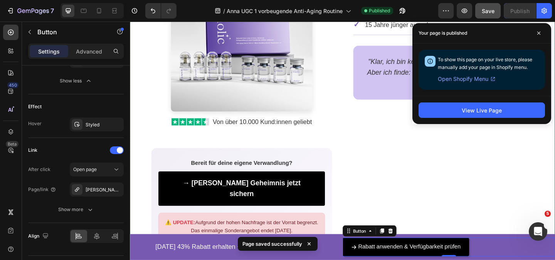
scroll to position [1353, 0]
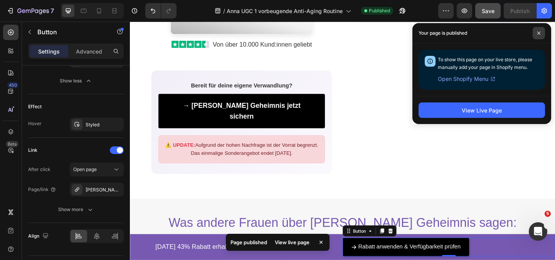
click at [539, 32] on icon at bounding box center [539, 33] width 4 height 4
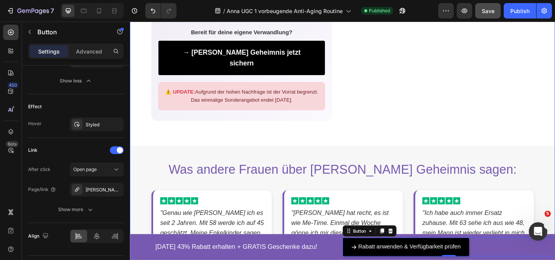
scroll to position [1468, 0]
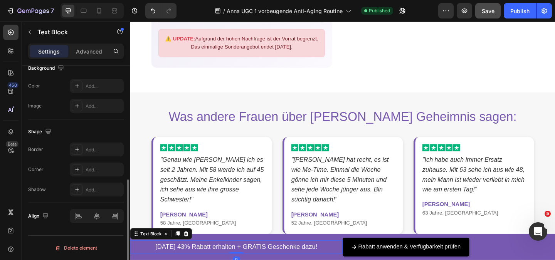
scroll to position [0, 0]
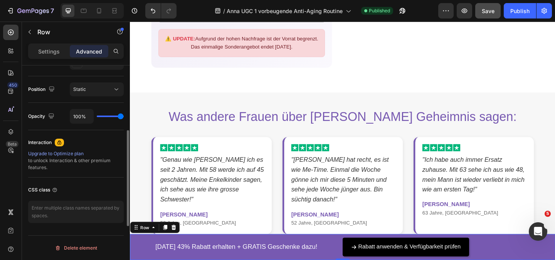
scroll to position [194, 0]
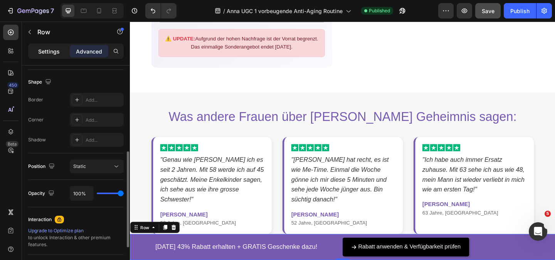
click at [47, 56] on div "Settings" at bounding box center [49, 51] width 39 height 12
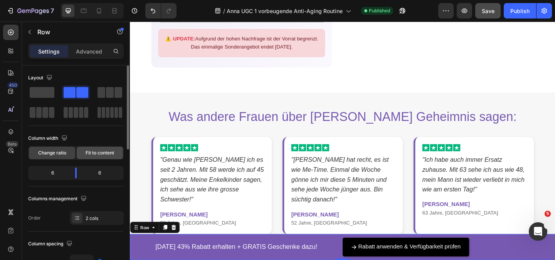
click at [89, 152] on span "Fit to content" at bounding box center [100, 153] width 29 height 7
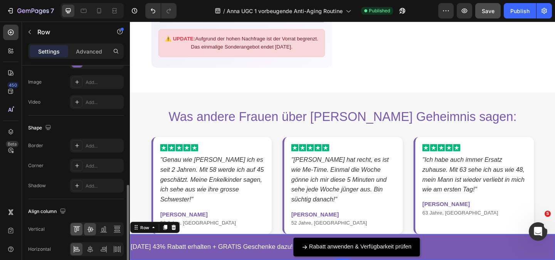
scroll to position [342, 0]
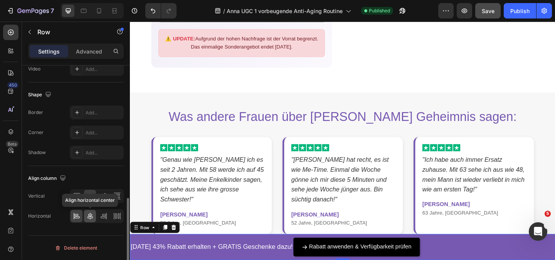
click at [91, 217] on icon at bounding box center [90, 216] width 8 height 8
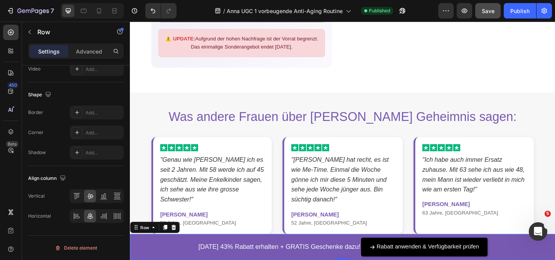
click at [486, 14] on span "Save" at bounding box center [488, 11] width 13 height 7
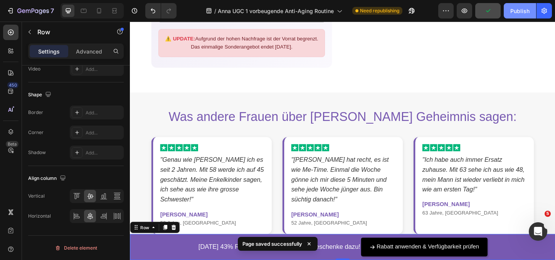
click at [521, 13] on div "Publish" at bounding box center [519, 11] width 19 height 8
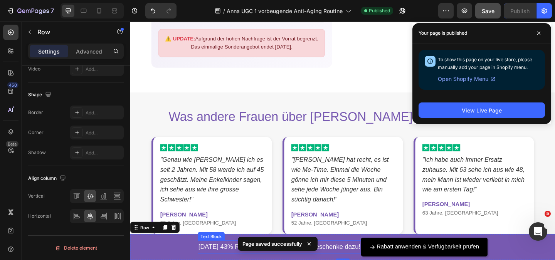
drag, startPoint x: 354, startPoint y: 271, endPoint x: 228, endPoint y: 269, distance: 125.3
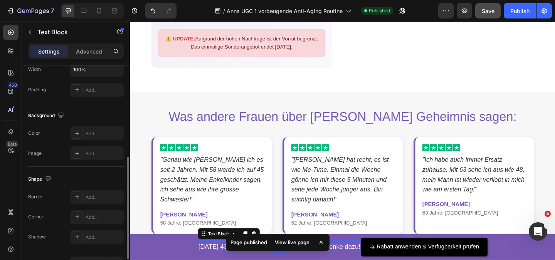
scroll to position [240, 0]
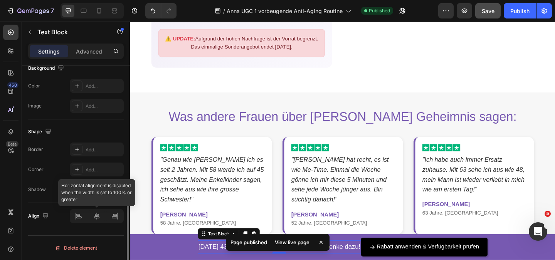
click at [98, 220] on div at bounding box center [97, 216] width 54 height 14
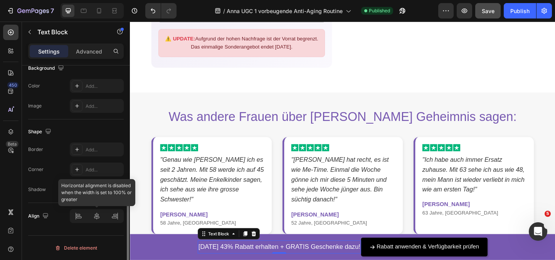
click at [80, 222] on div at bounding box center [97, 216] width 54 height 14
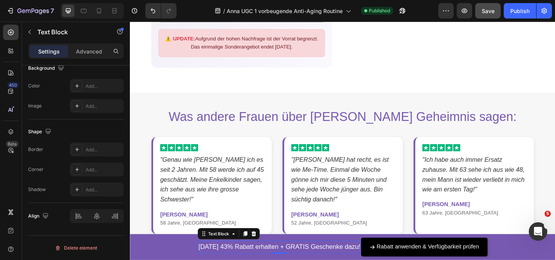
scroll to position [86, 0]
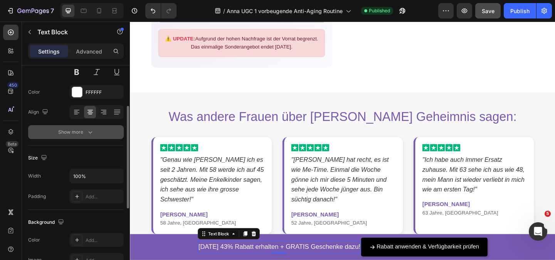
click at [83, 133] on div "Show more" at bounding box center [76, 132] width 36 height 8
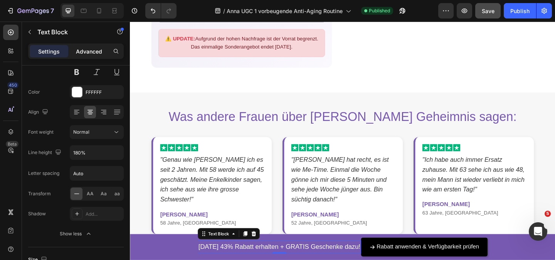
click at [94, 45] on div "Advanced" at bounding box center [89, 51] width 39 height 12
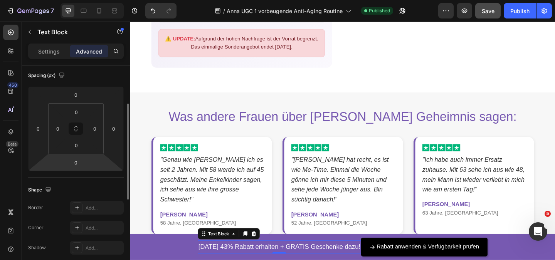
scroll to position [202, 0]
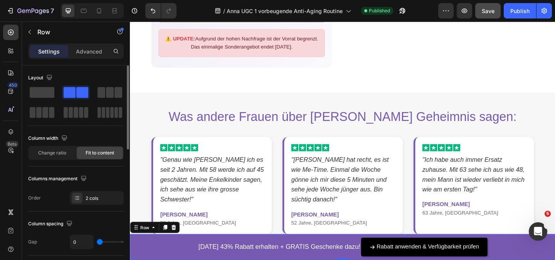
scroll to position [116, 0]
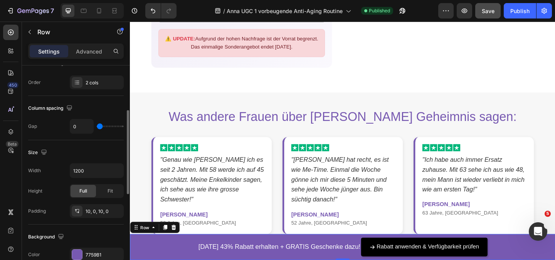
type input "11"
type input "13"
type input "14"
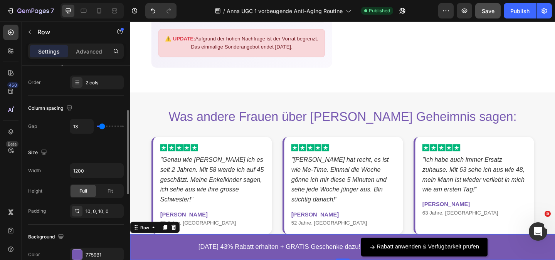
type input "14"
type input "16"
type input "17"
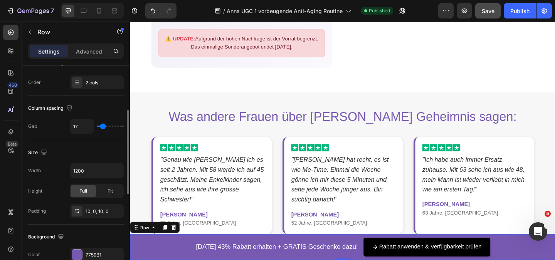
type input "18"
type input "19"
type input "20"
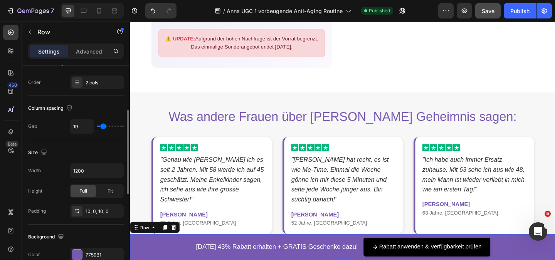
type input "20"
type input "21"
type input "23"
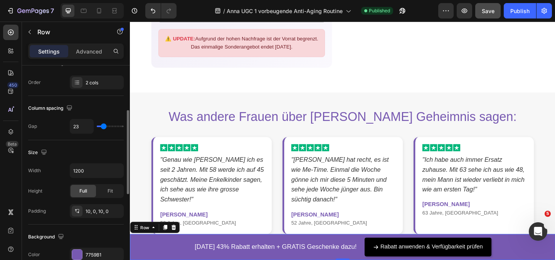
type input "33"
type input "36"
type input "37"
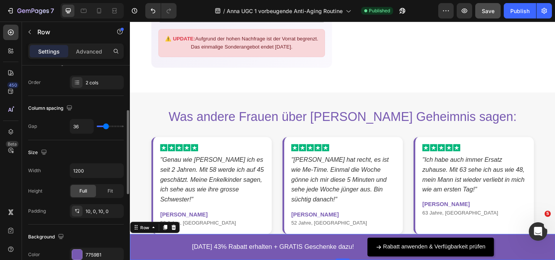
type input "37"
type input "38"
type input "41"
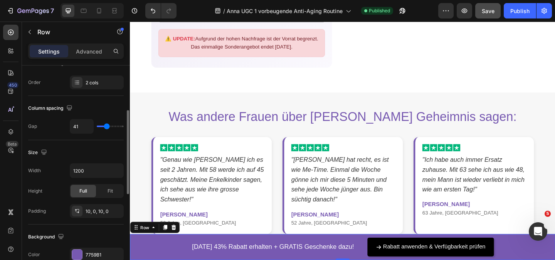
type input "44"
type input "48"
type input "53"
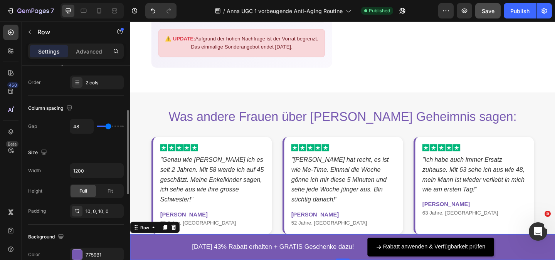
type input "53"
type input "56"
type input "61"
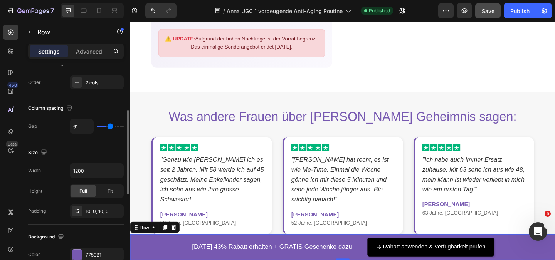
type input "67"
type input "69"
type input "72"
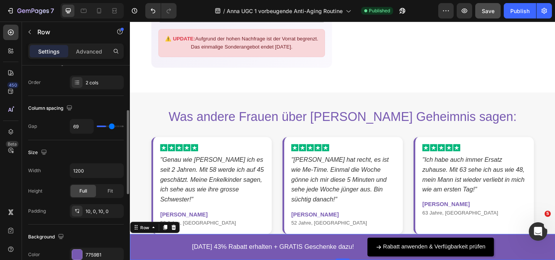
type input "72"
type input "74"
type input "76"
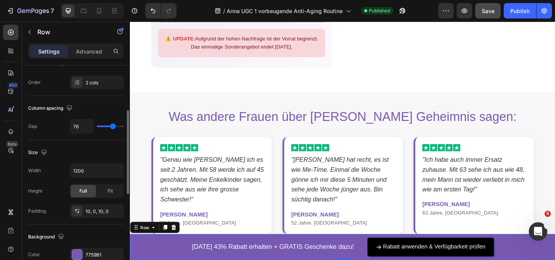
type input "78"
type input "81"
type input "84"
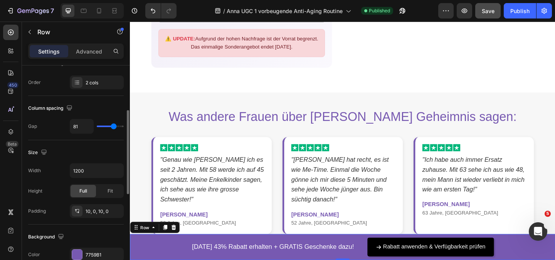
type input "84"
type input "87"
type input "89"
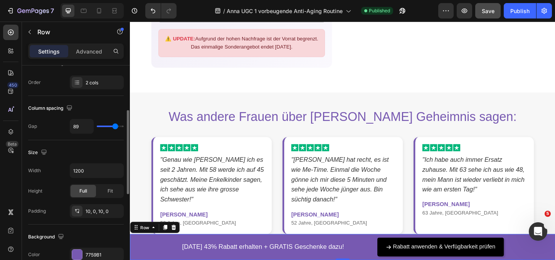
type input "92"
type input "97"
type input "99"
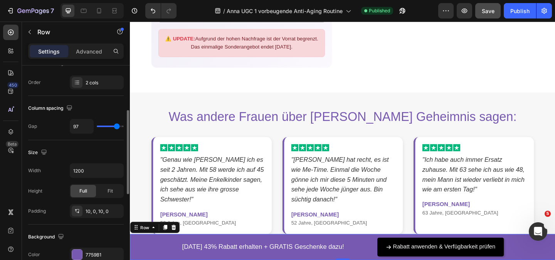
type input "99"
type input "101"
type input "104"
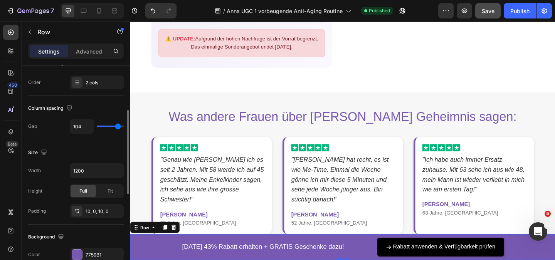
type input "106"
type input "109"
type input "112"
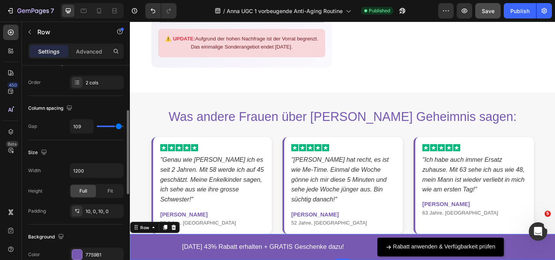
type input "112"
type input "113"
type input "118"
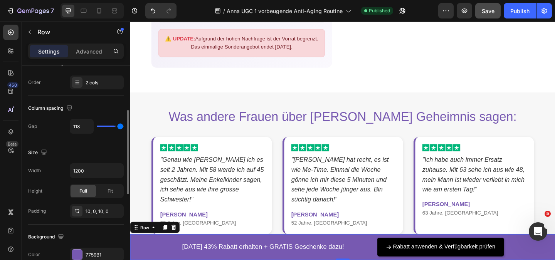
type input "119"
type input "120"
type input "109"
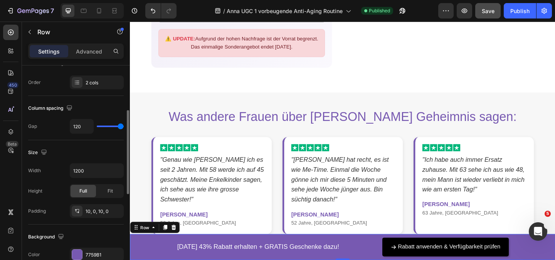
type input "109"
type input "91"
type input "89"
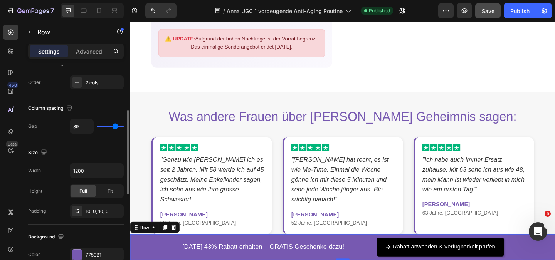
type input "87"
type input "86"
type input "84"
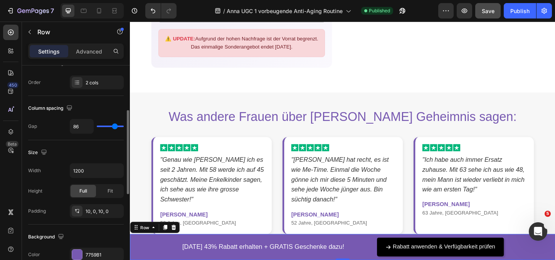
type input "84"
type input "83"
type input "82"
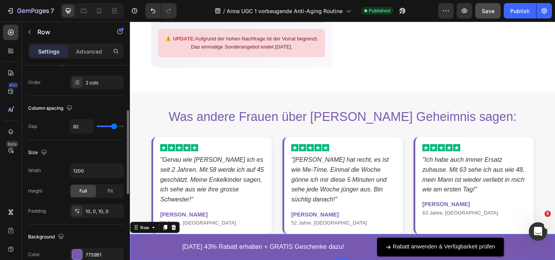
type input "81"
type input "80"
type input "78"
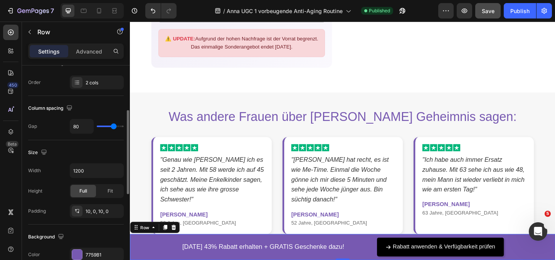
type input "78"
type input "76"
type input "74"
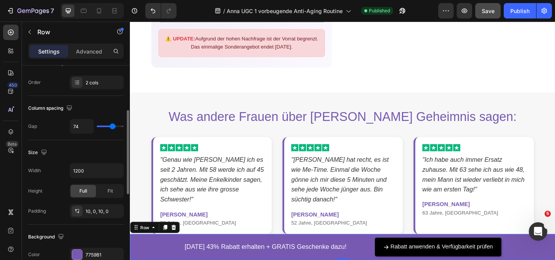
type input "73"
type input "72"
type input "71"
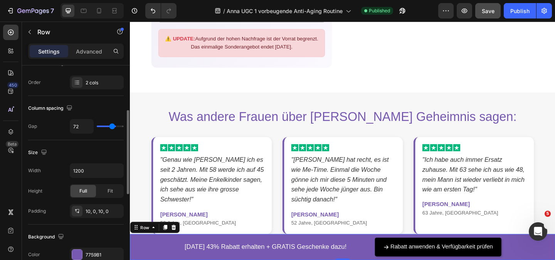
type input "71"
type input "68"
type input "67"
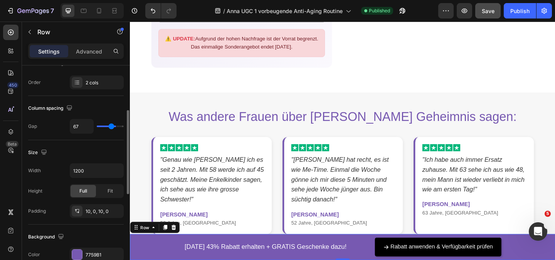
type input "66"
type input "64"
type input "63"
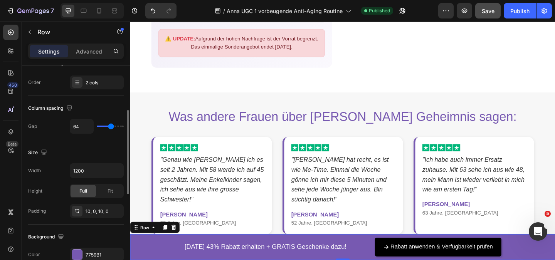
type input "63"
type input "62"
type input "61"
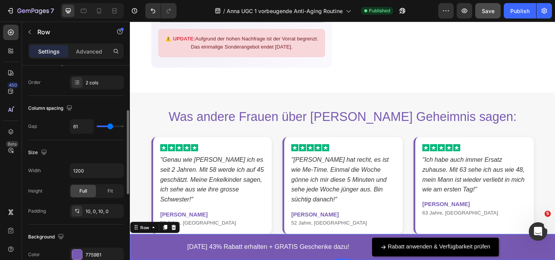
type input "59"
type input "58"
type input "48"
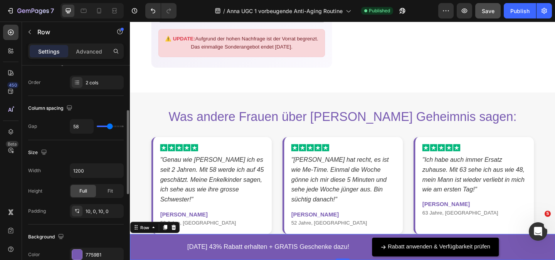
type input "48"
type input "44"
type input "41"
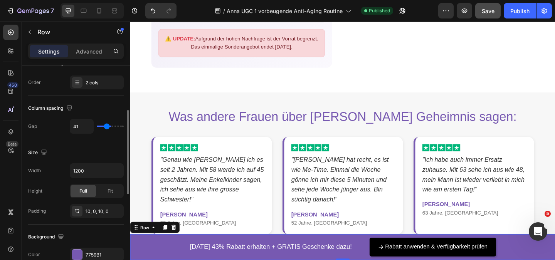
type input "40"
click at [104, 127] on input "range" at bounding box center [110, 127] width 27 height 2
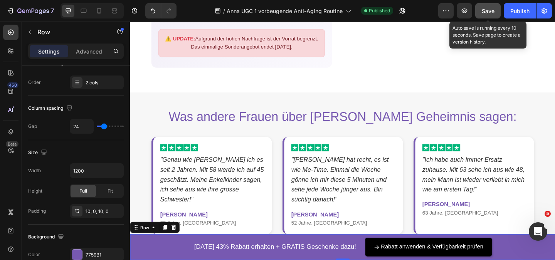
click at [489, 8] on span "Save" at bounding box center [488, 11] width 13 height 7
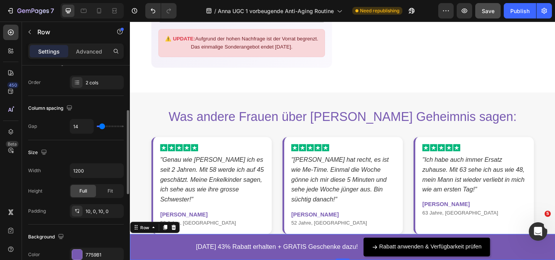
click at [102, 127] on input "range" at bounding box center [110, 127] width 27 height 2
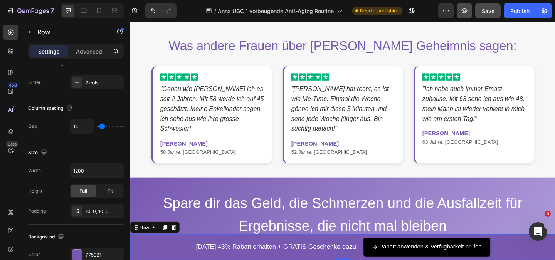
scroll to position [1545, 0]
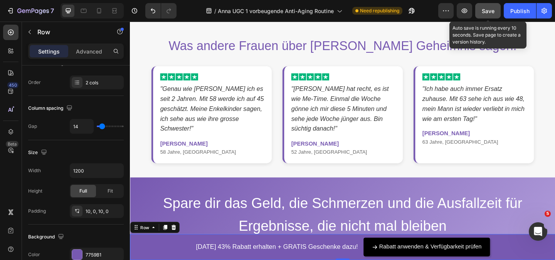
drag, startPoint x: 487, startPoint y: 11, endPoint x: 517, endPoint y: 17, distance: 31.1
click at [487, 11] on span "Save" at bounding box center [488, 11] width 13 height 7
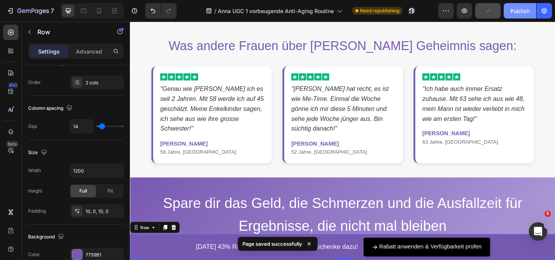
click at [521, 15] on div "Publish" at bounding box center [519, 11] width 19 height 8
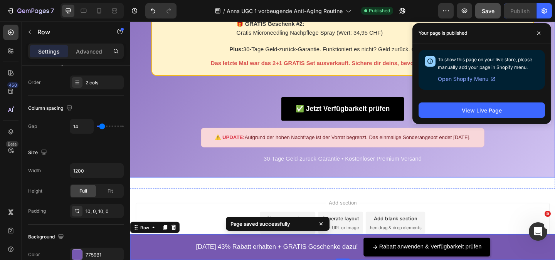
scroll to position [1826, 0]
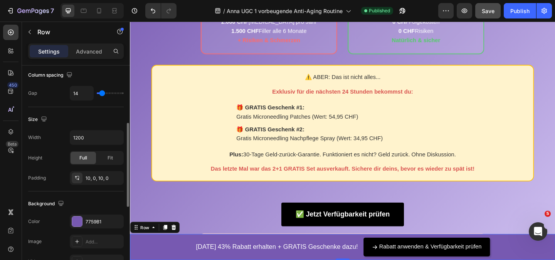
scroll to position [0, 0]
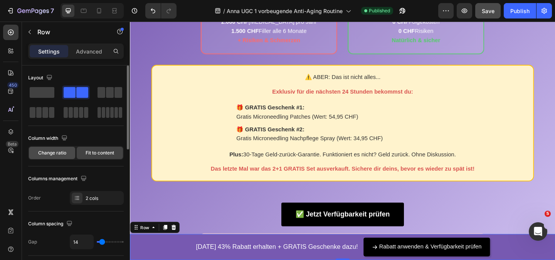
click at [55, 150] on span "Change ratio" at bounding box center [52, 153] width 28 height 7
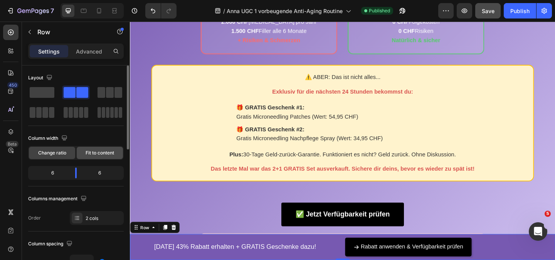
click at [95, 156] on span "Fit to content" at bounding box center [100, 153] width 29 height 7
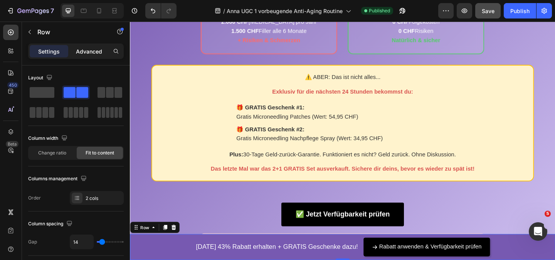
click at [89, 47] on p "Advanced" at bounding box center [89, 51] width 26 height 8
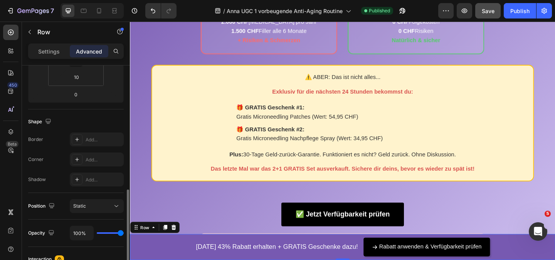
scroll to position [193, 0]
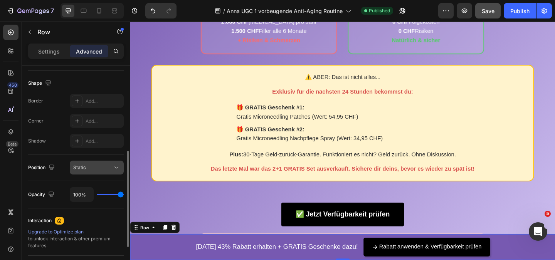
click at [82, 163] on button "Static" at bounding box center [97, 168] width 54 height 14
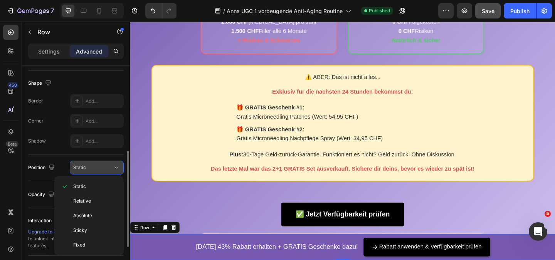
click at [99, 168] on div "Static" at bounding box center [92, 167] width 39 height 7
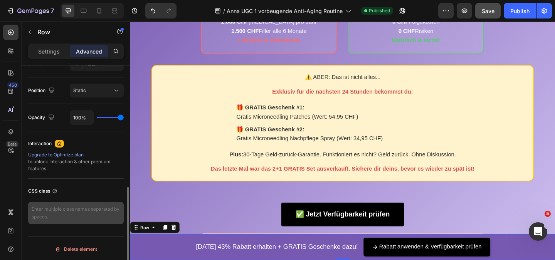
scroll to position [271, 0]
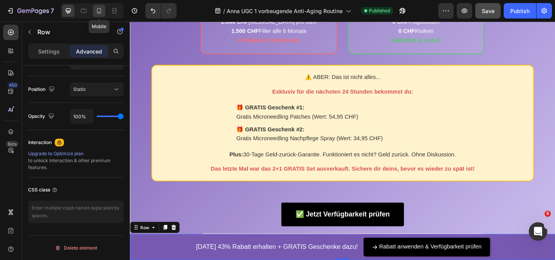
click at [96, 11] on icon at bounding box center [99, 11] width 8 height 8
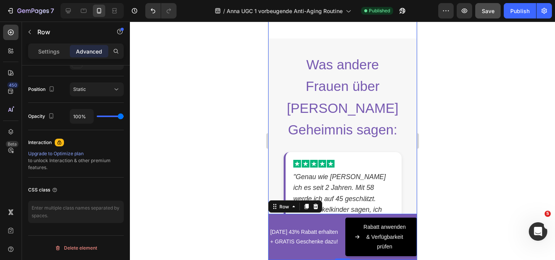
scroll to position [2373, 0]
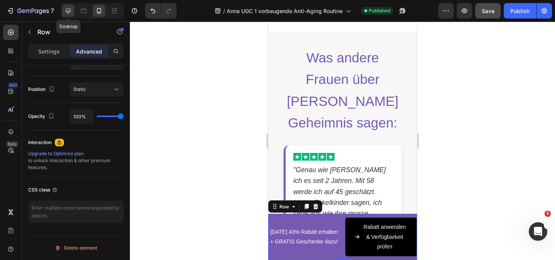
click at [67, 10] on icon at bounding box center [68, 11] width 8 height 8
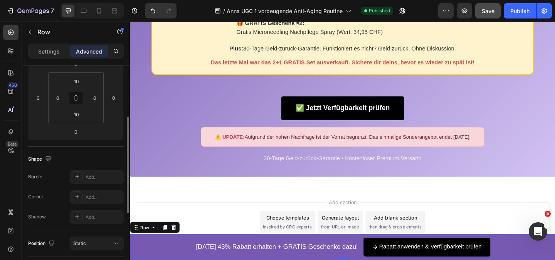
scroll to position [1, 0]
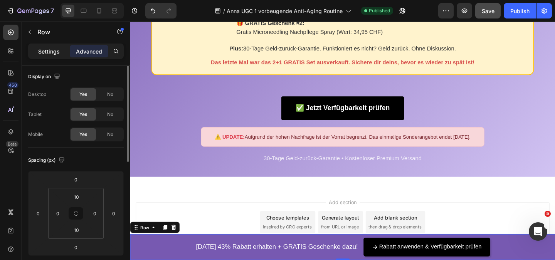
click at [49, 52] on p "Settings" at bounding box center [49, 51] width 22 height 8
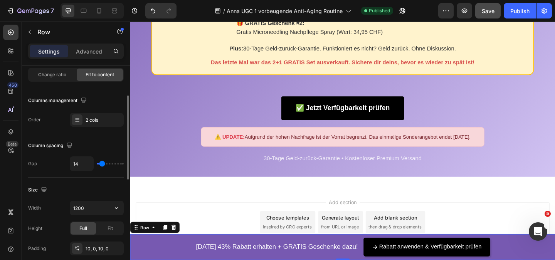
scroll to position [155, 0]
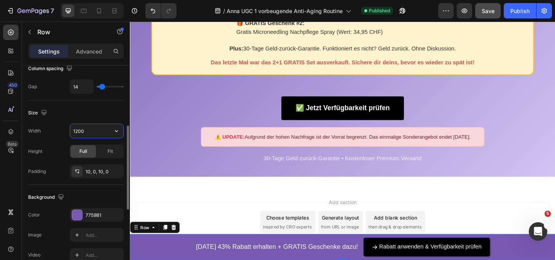
click at [103, 129] on input "1200" at bounding box center [96, 131] width 53 height 14
click at [111, 132] on button "button" at bounding box center [116, 131] width 14 height 14
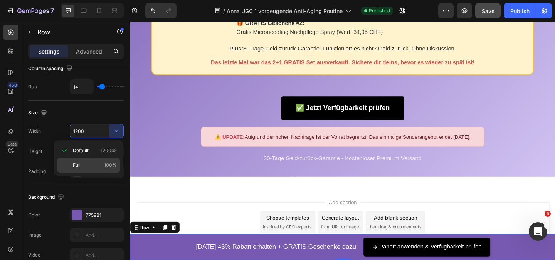
click at [77, 165] on span "Full" at bounding box center [77, 165] width 8 height 7
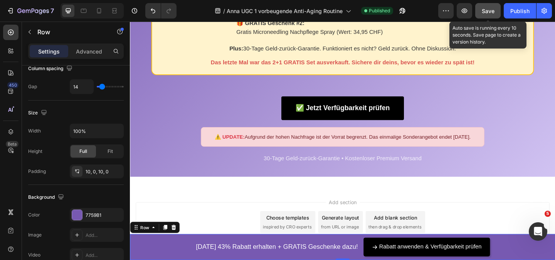
click at [487, 12] on span "Save" at bounding box center [488, 11] width 13 height 7
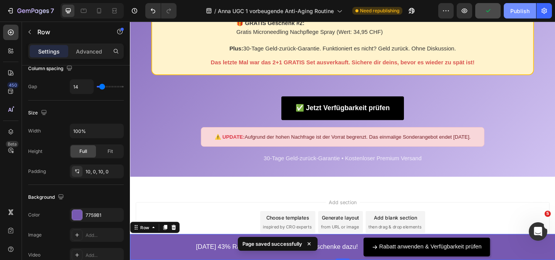
click at [517, 12] on div "Publish" at bounding box center [519, 11] width 19 height 8
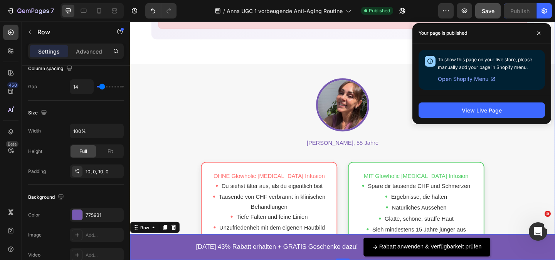
scroll to position [631, 0]
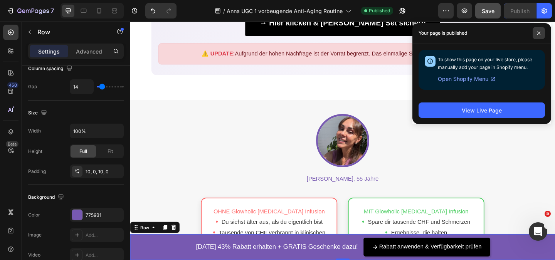
click at [539, 31] on span at bounding box center [539, 33] width 12 height 12
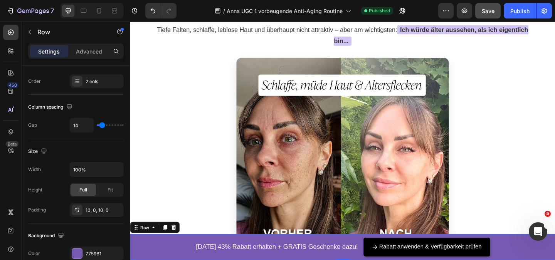
scroll to position [168, 0]
click at [101, 12] on icon at bounding box center [99, 10] width 4 height 5
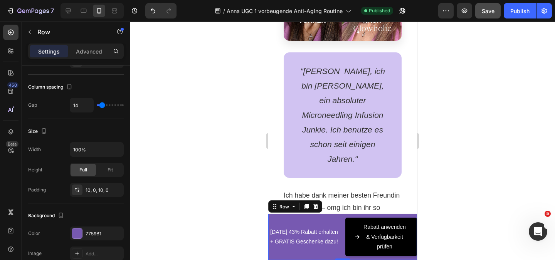
scroll to position [404, 0]
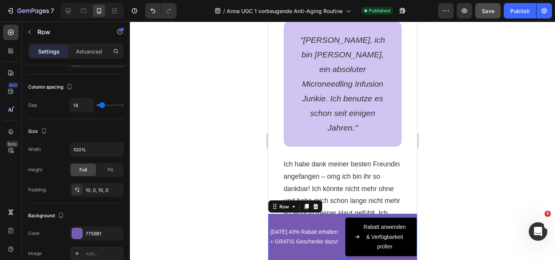
click at [284, 254] on div "Heute 43% Rabatt erhalten + GRATIS Geschenke dazu! Text Block" at bounding box center [304, 237] width 72 height 39
click at [295, 236] on p "[DATE] 43% Rabatt erhalten + GRATIS Geschenke dazu!" at bounding box center [304, 236] width 70 height 19
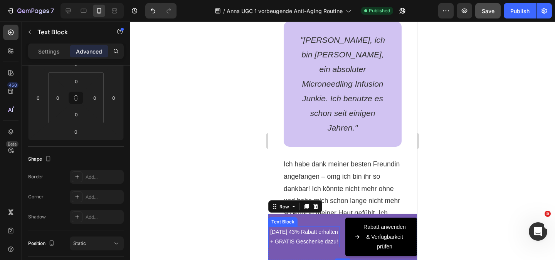
scroll to position [0, 0]
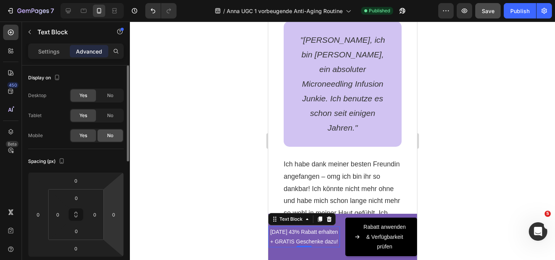
click at [109, 136] on span "No" at bounding box center [110, 135] width 6 height 7
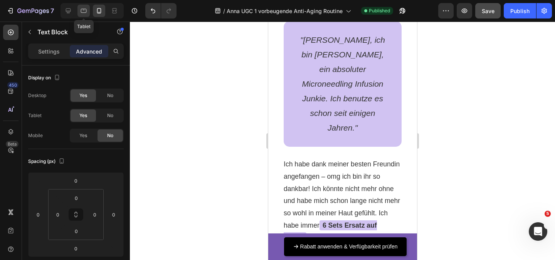
click at [83, 12] on icon at bounding box center [84, 11] width 6 height 4
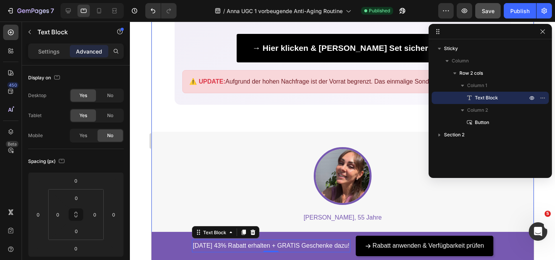
scroll to position [620, 0]
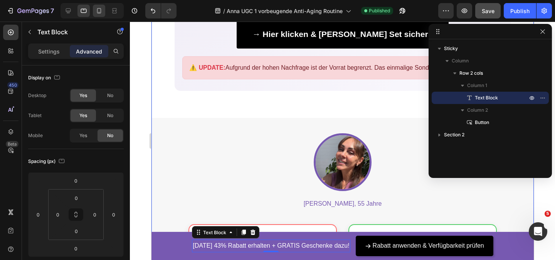
click at [100, 11] on icon at bounding box center [99, 11] width 8 height 8
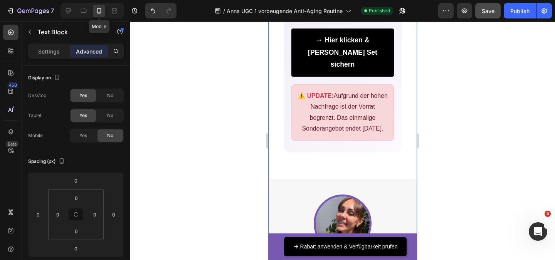
scroll to position [735, 0]
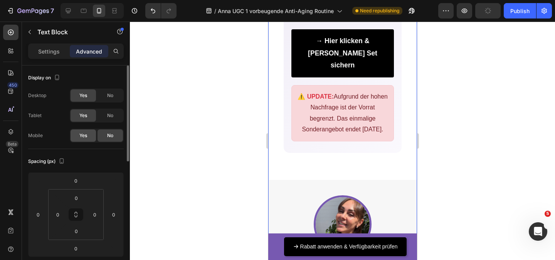
click at [87, 135] on div "Yes" at bounding box center [83, 136] width 25 height 12
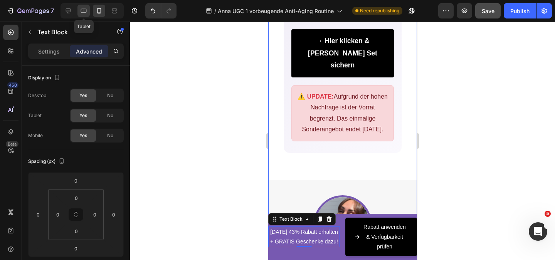
click at [82, 7] on div at bounding box center [83, 11] width 12 height 12
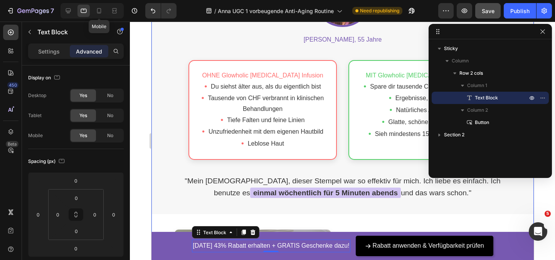
drag, startPoint x: 99, startPoint y: 12, endPoint x: 99, endPoint y: 18, distance: 5.8
click at [99, 12] on icon at bounding box center [99, 10] width 4 height 5
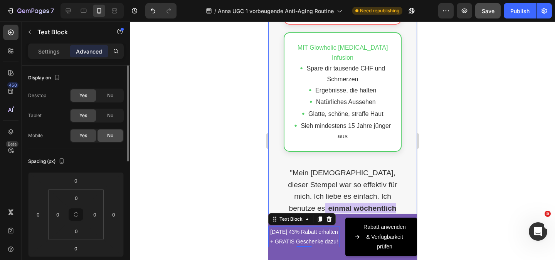
scroll to position [1134, 0]
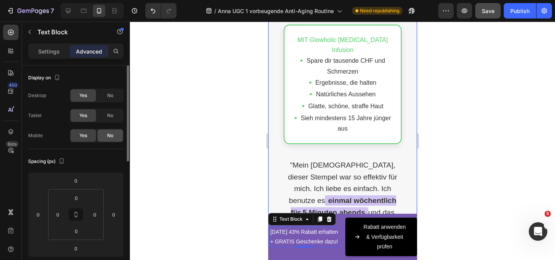
click at [108, 133] on span "No" at bounding box center [110, 135] width 6 height 7
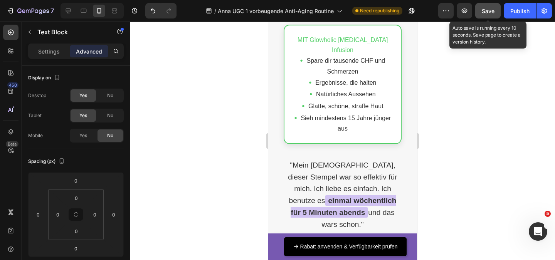
click at [493, 15] on button "Save" at bounding box center [487, 10] width 25 height 15
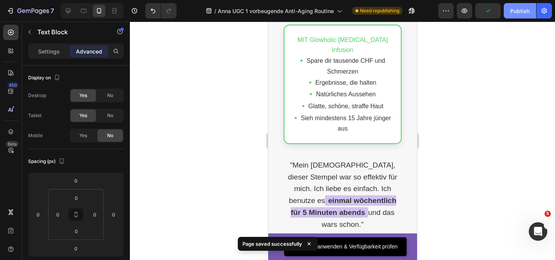
click at [523, 10] on div "Publish" at bounding box center [519, 11] width 19 height 8
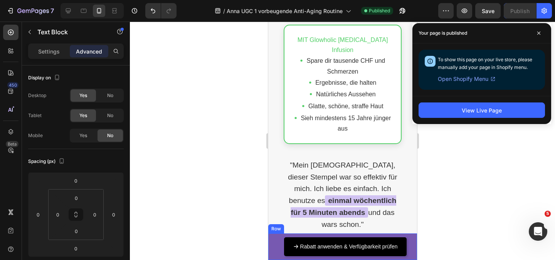
drag, startPoint x: 544, startPoint y: 276, endPoint x: 273, endPoint y: 255, distance: 271.9
click at [273, 255] on div "Heute 43% Rabatt erhalten + GRATIS Geschenke dazu! Text Block 0 Rabatt anwenden…" at bounding box center [342, 247] width 149 height 27
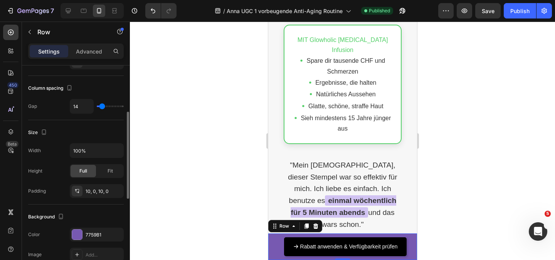
scroll to position [193, 0]
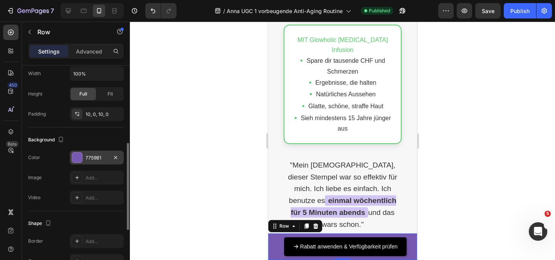
click at [79, 160] on div at bounding box center [77, 158] width 10 height 10
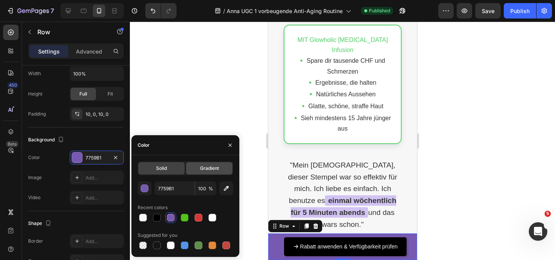
click at [209, 168] on span "Gradient" at bounding box center [209, 168] width 19 height 7
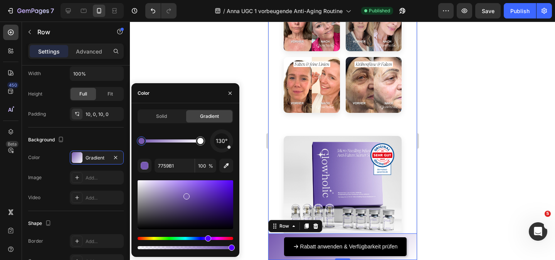
scroll to position [1943, 0]
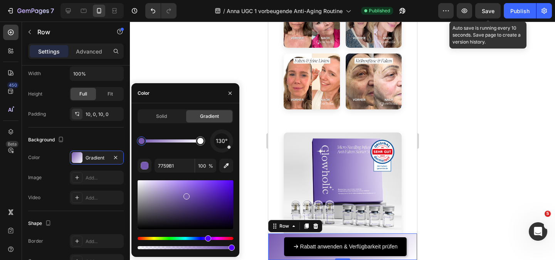
click at [488, 15] on div "Save" at bounding box center [488, 11] width 13 height 8
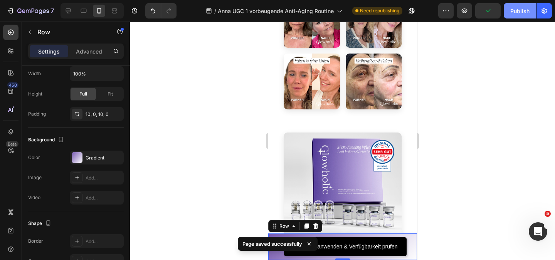
click at [517, 14] on div "Publish" at bounding box center [519, 11] width 19 height 8
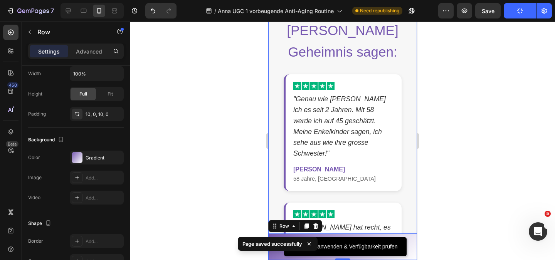
scroll to position [2444, 0]
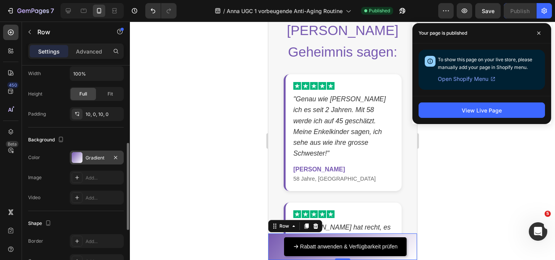
click at [81, 159] on div at bounding box center [77, 157] width 11 height 11
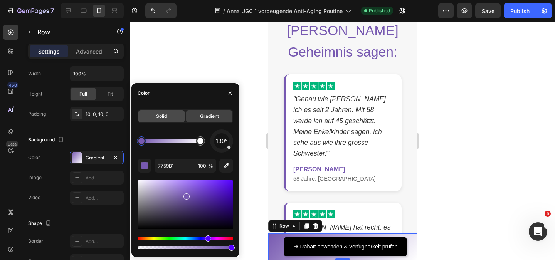
click at [166, 118] on span "Solid" at bounding box center [161, 116] width 11 height 7
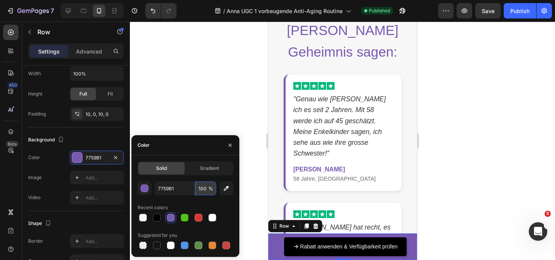
click at [207, 189] on input "100" at bounding box center [205, 189] width 21 height 14
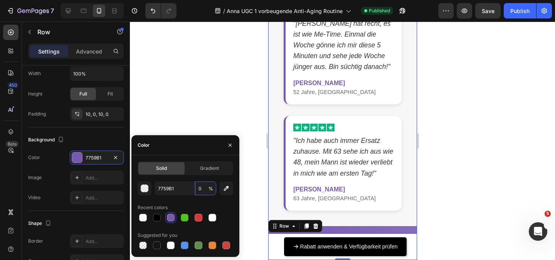
scroll to position [2714, 0]
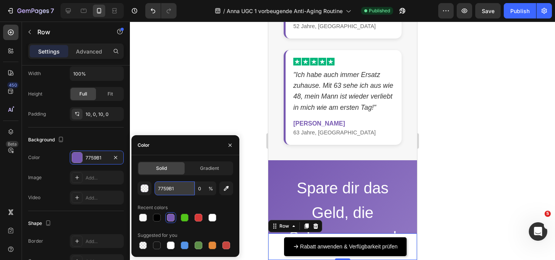
click at [168, 190] on input "7759B1" at bounding box center [175, 189] width 40 height 14
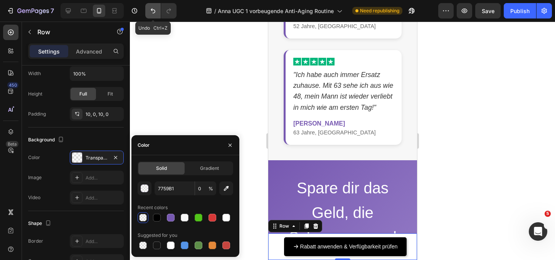
click at [154, 13] on icon "Undo/Redo" at bounding box center [153, 10] width 5 height 5
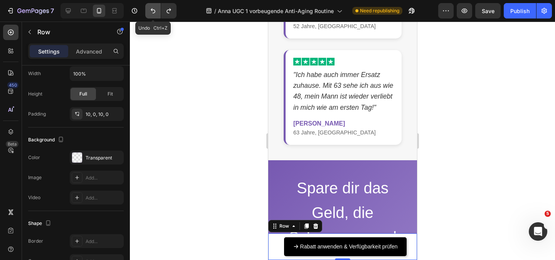
click at [155, 13] on icon "Undo/Redo" at bounding box center [153, 11] width 8 height 8
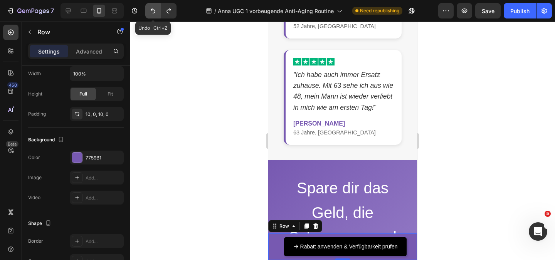
click at [155, 13] on icon "Undo/Redo" at bounding box center [153, 11] width 8 height 8
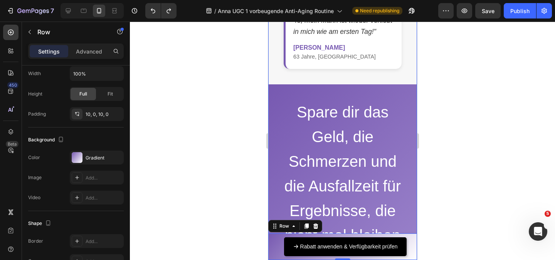
scroll to position [2791, 0]
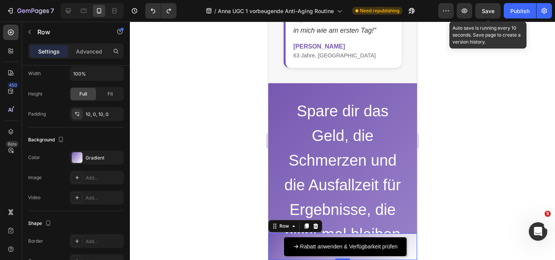
click at [487, 7] on div "Save" at bounding box center [488, 11] width 13 height 8
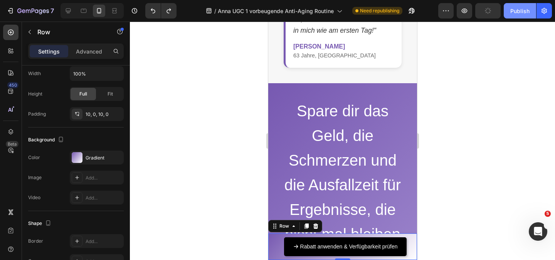
click at [522, 11] on div "Publish" at bounding box center [519, 11] width 19 height 8
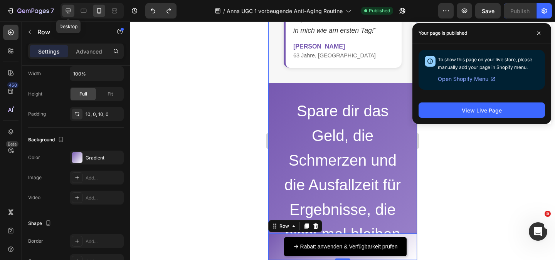
click at [71, 10] on icon at bounding box center [68, 11] width 8 height 8
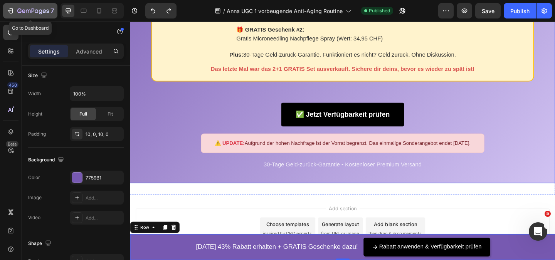
scroll to position [1942, 0]
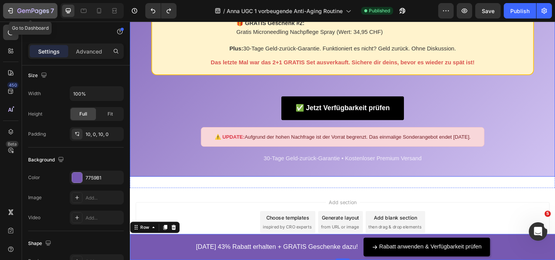
click at [12, 8] on icon "button" at bounding box center [11, 10] width 3 height 5
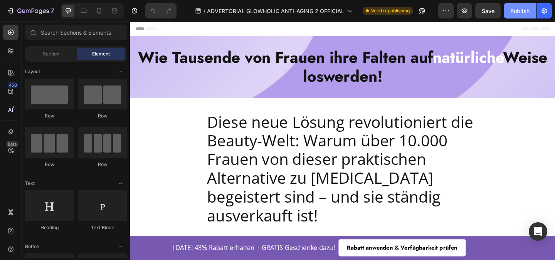
click at [517, 12] on div "Publish" at bounding box center [519, 11] width 19 height 8
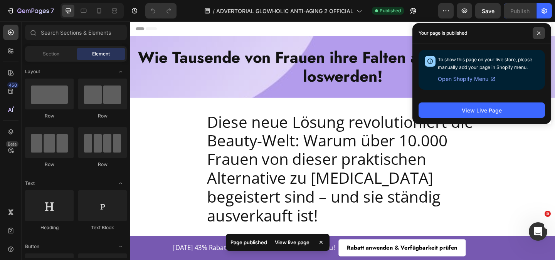
click at [536, 30] on span at bounding box center [539, 33] width 12 height 12
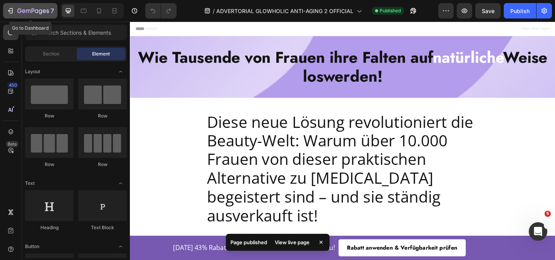
click at [11, 15] on div "7" at bounding box center [30, 10] width 47 height 9
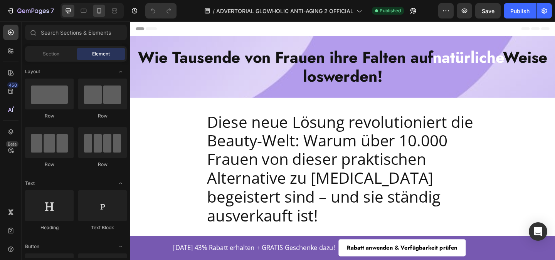
drag, startPoint x: 0, startPoint y: 0, endPoint x: 103, endPoint y: 12, distance: 103.6
click at [103, 12] on icon at bounding box center [99, 11] width 8 height 8
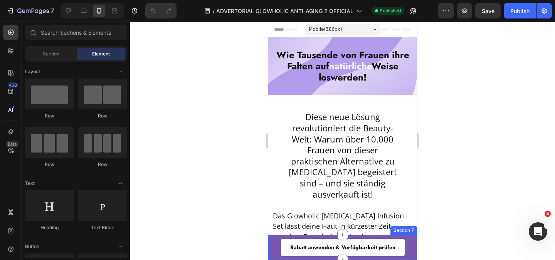
click at [272, 247] on div "[DATE] 43% Rabatt erhalten + GRATIS Geschenke dazu! Text Block Rabatt anwenden …" at bounding box center [342, 247] width 149 height 25
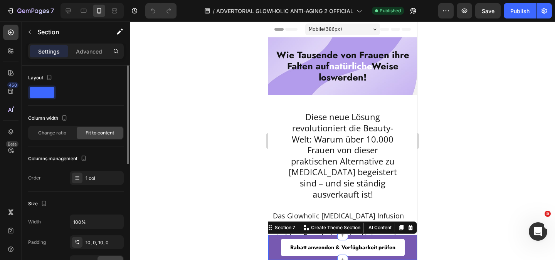
scroll to position [77, 0]
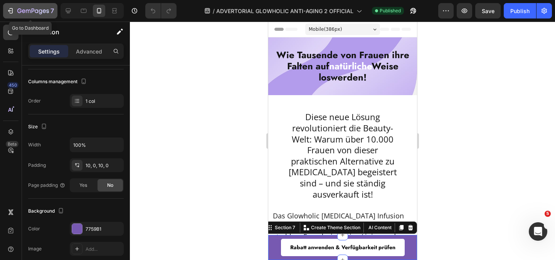
click at [26, 11] on icon "button" at bounding box center [28, 11] width 5 height 3
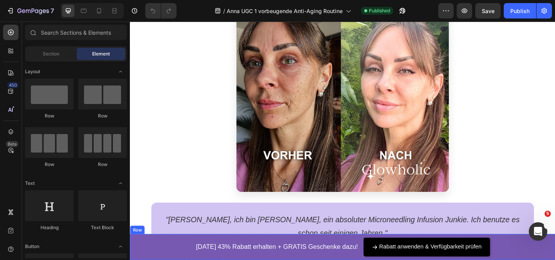
scroll to position [231, 0]
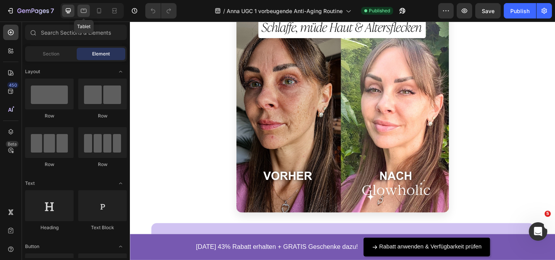
click at [88, 11] on div at bounding box center [83, 11] width 12 height 12
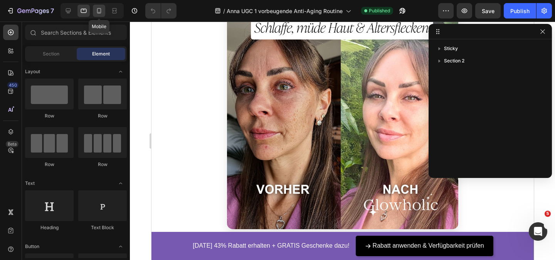
click at [94, 12] on div at bounding box center [99, 11] width 12 height 12
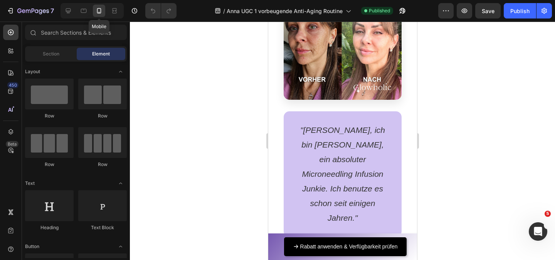
scroll to position [326, 0]
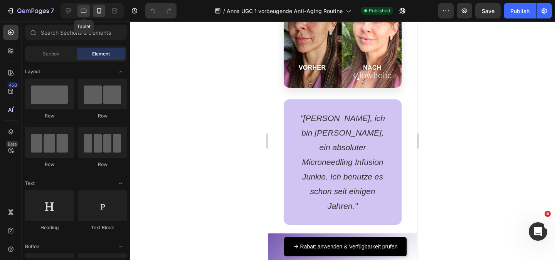
click at [83, 10] on icon at bounding box center [84, 11] width 8 height 8
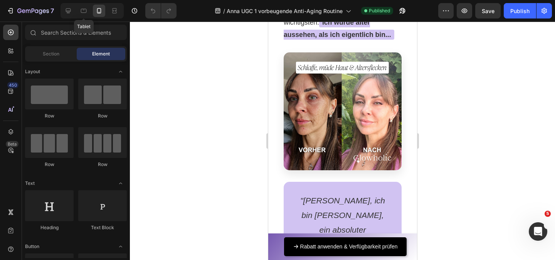
scroll to position [231, 0]
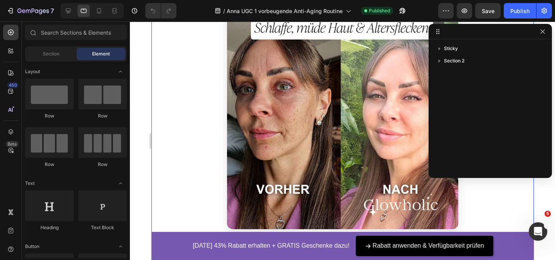
click at [177, 243] on div "[DATE] 43% Rabatt erhalten + GRATIS Geschenke dazu! Text Block Rabatt anwenden …" at bounding box center [342, 246] width 382 height 28
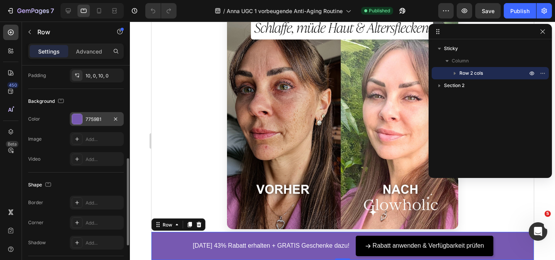
click at [76, 117] on div at bounding box center [77, 119] width 10 height 10
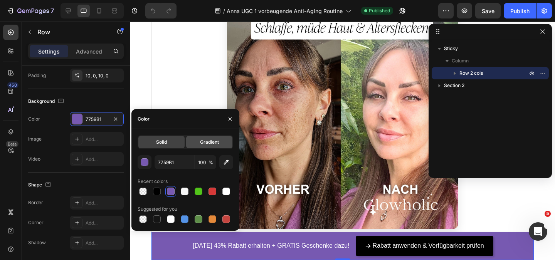
click at [202, 143] on span "Gradient" at bounding box center [209, 142] width 19 height 7
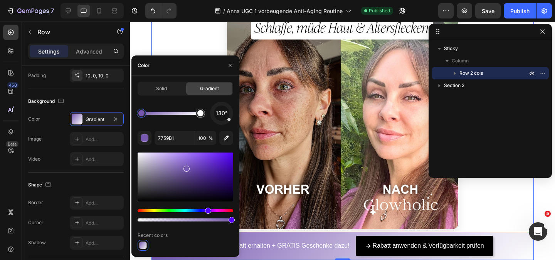
click at [179, 39] on div "So würde ich mit 55 aussehen... ...wenn ich nicht seit 10 Jahren jede einzelne …" at bounding box center [342, 194] width 336 height 569
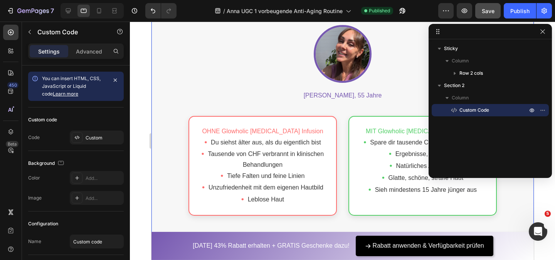
scroll to position [617, 0]
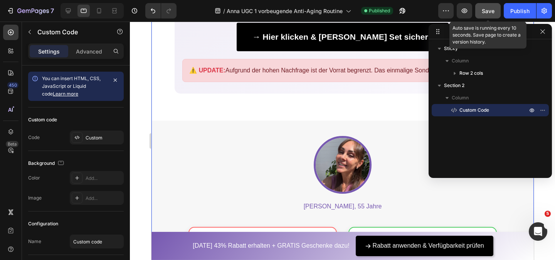
click at [487, 15] on div "Save" at bounding box center [488, 11] width 13 height 8
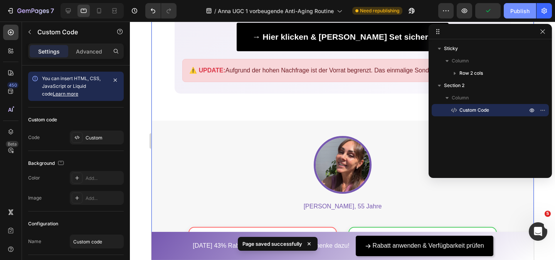
click at [520, 11] on div "Publish" at bounding box center [519, 11] width 19 height 8
click at [545, 35] on button "button" at bounding box center [542, 31] width 9 height 9
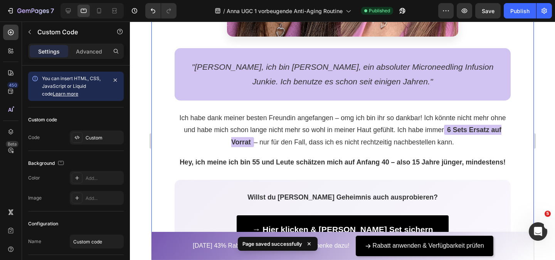
scroll to position [154, 0]
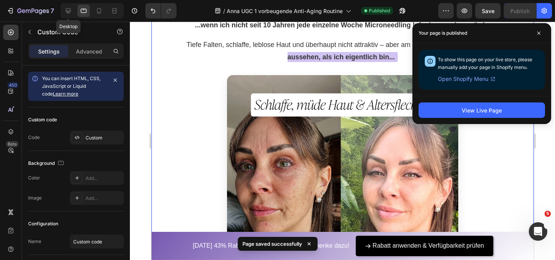
drag, startPoint x: 67, startPoint y: 11, endPoint x: 72, endPoint y: 18, distance: 8.5
click at [67, 11] on icon at bounding box center [68, 10] width 5 height 5
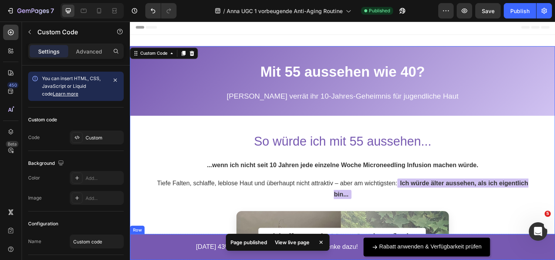
scroll to position [1, 0]
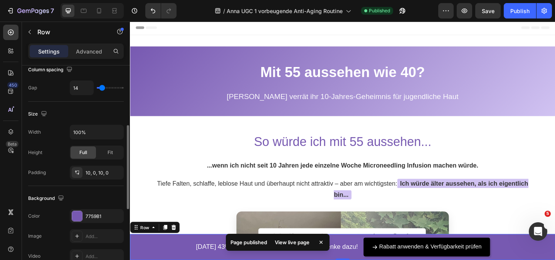
scroll to position [270, 0]
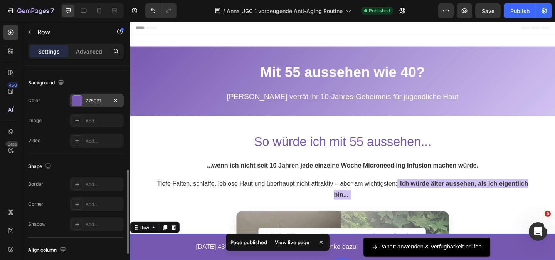
click at [81, 100] on div at bounding box center [77, 101] width 10 height 10
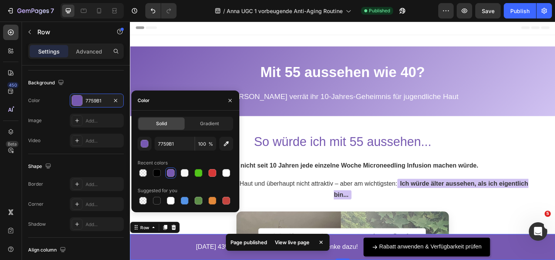
click at [232, 120] on div "Solid Gradient" at bounding box center [186, 124] width 96 height 14
click at [204, 125] on span "Gradient" at bounding box center [209, 123] width 19 height 7
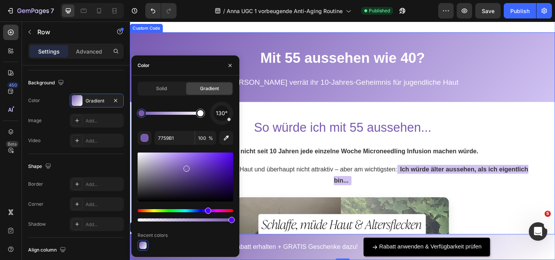
scroll to position [117, 0]
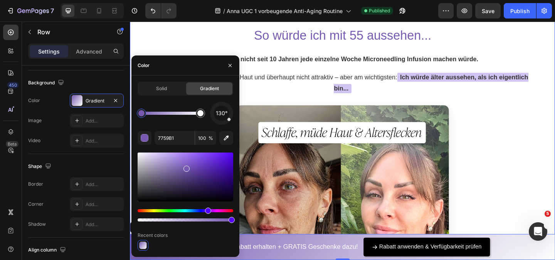
click at [521, 29] on h2 "So würde ich mit 55 aussehen..." at bounding box center [361, 36] width 416 height 24
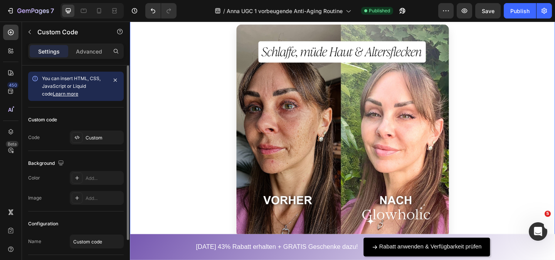
scroll to position [232, 0]
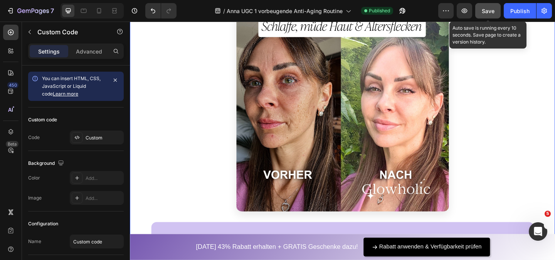
click at [488, 13] on span "Save" at bounding box center [488, 11] width 13 height 7
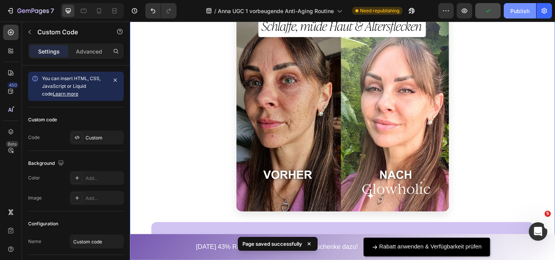
click at [515, 13] on div "Publish" at bounding box center [519, 11] width 19 height 8
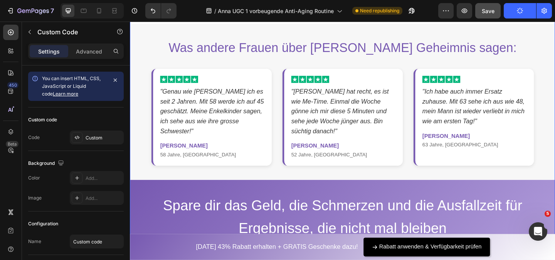
scroll to position [1505, 0]
